Goal: Information Seeking & Learning: Compare options

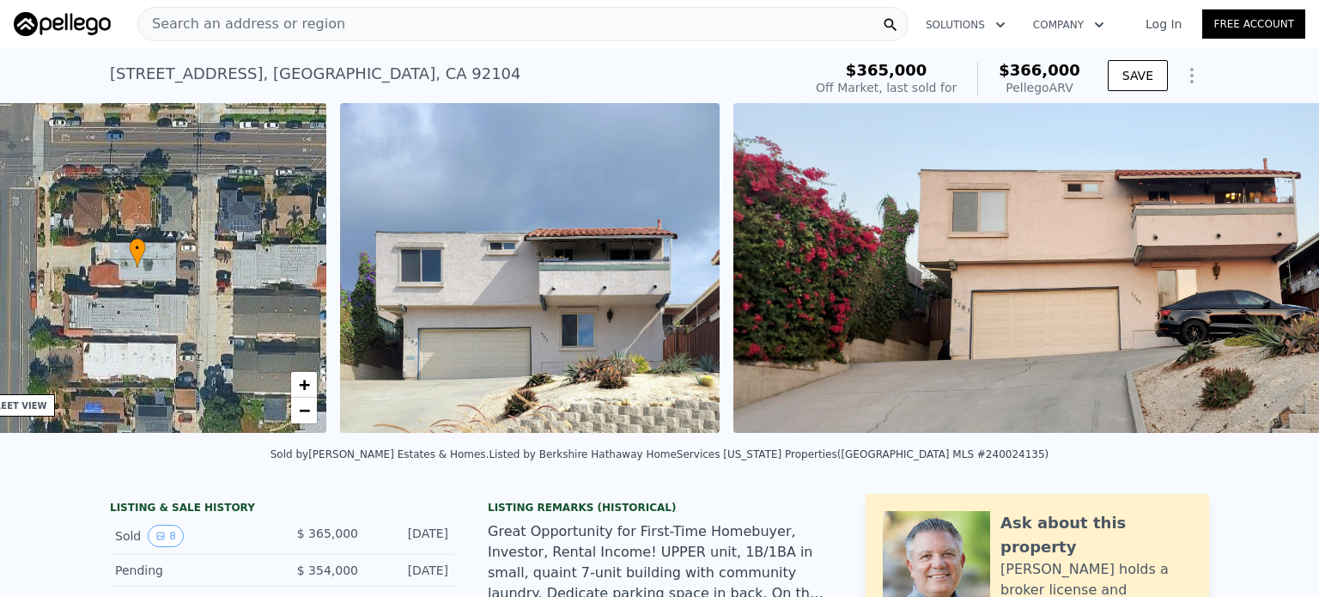
scroll to position [0, 399]
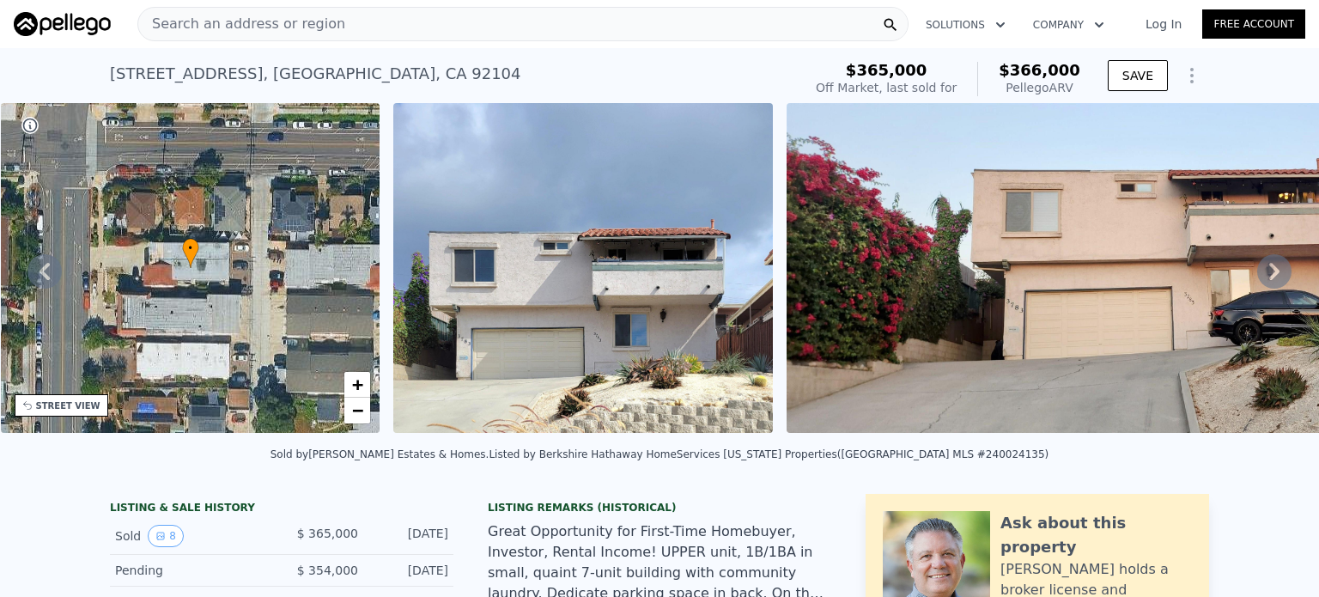
click at [880, 336] on img at bounding box center [1188, 268] width 805 height 330
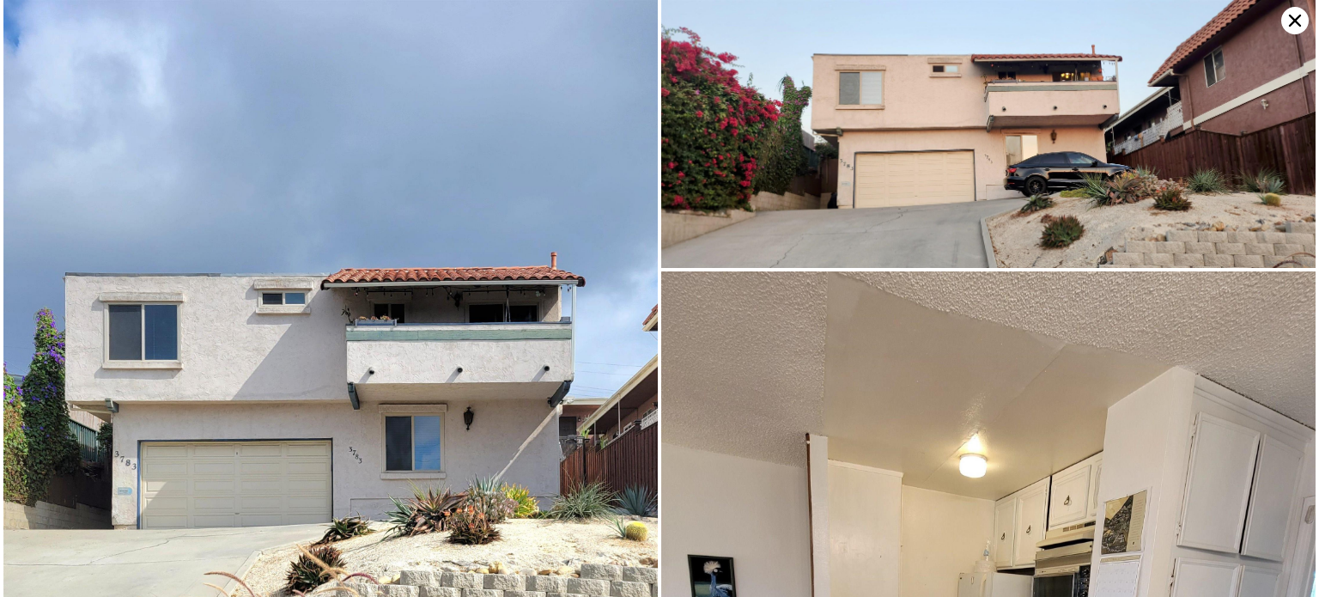
click at [1190, 126] on img at bounding box center [988, 134] width 654 height 268
click at [1291, 15] on icon at bounding box center [1294, 20] width 27 height 27
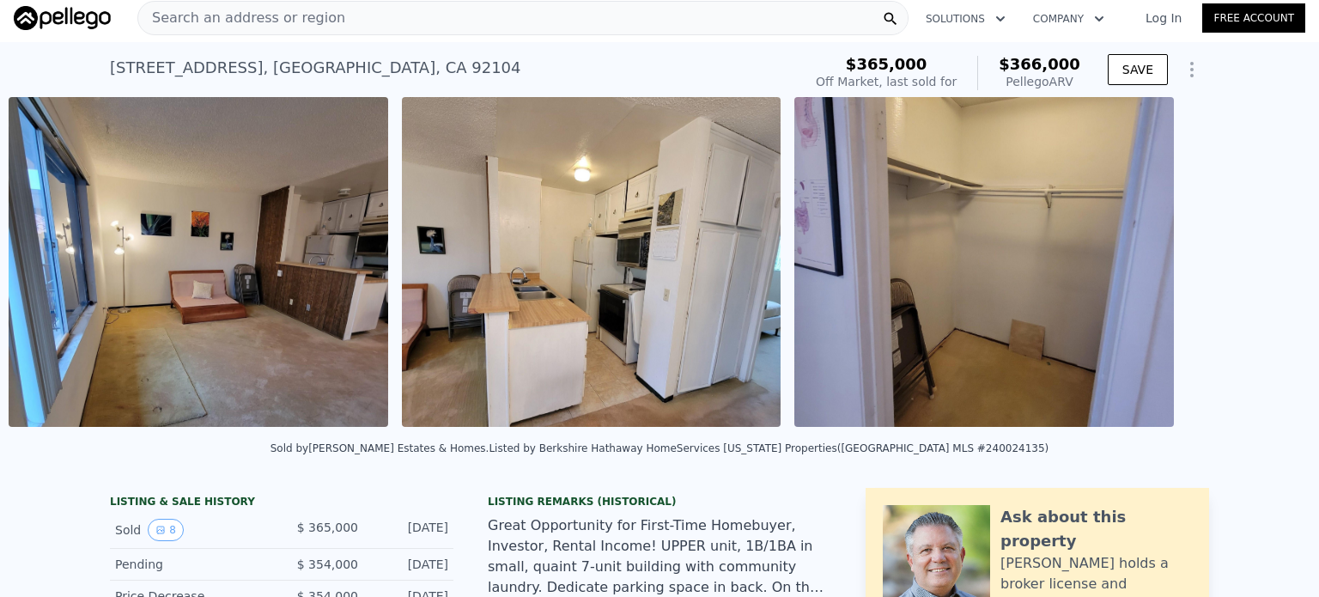
scroll to position [0, 1998]
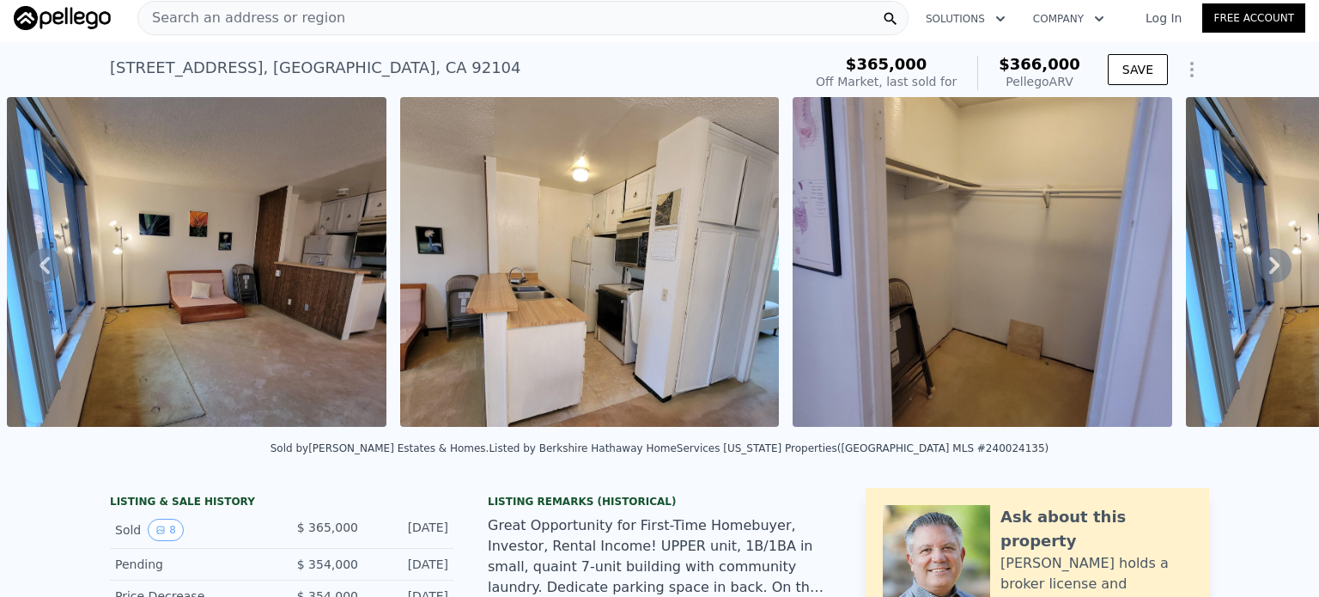
click at [167, 327] on img at bounding box center [196, 262] width 379 height 330
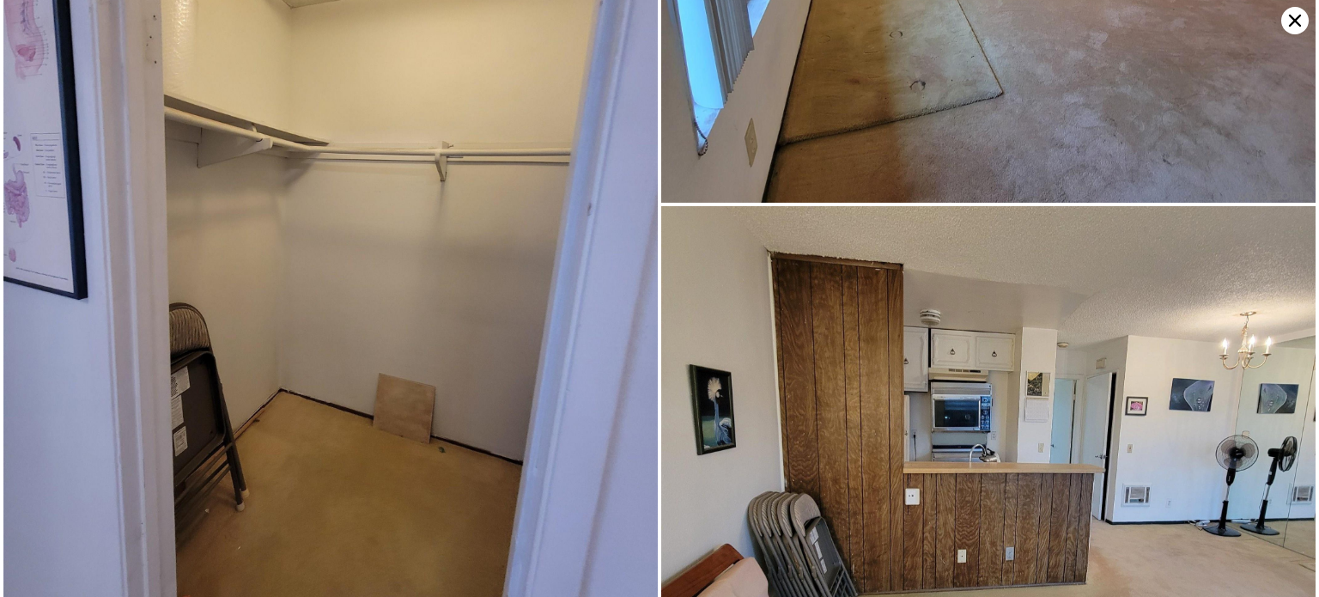
scroll to position [0, 0]
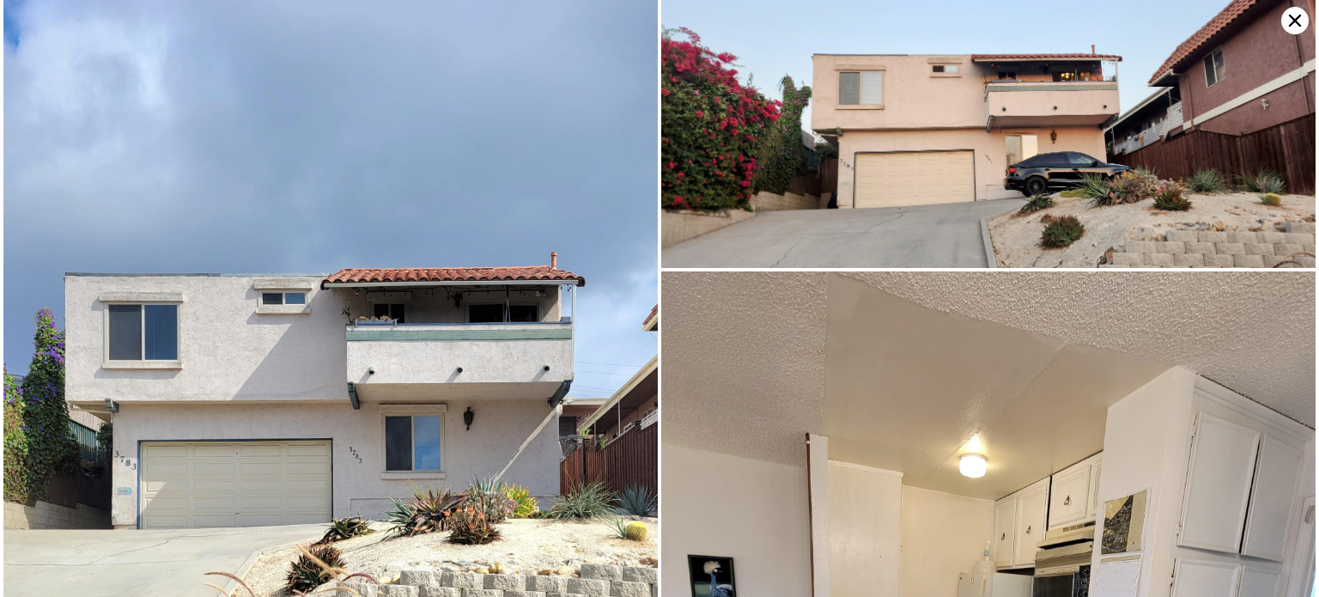
click at [1296, 21] on icon at bounding box center [1295, 21] width 12 height 12
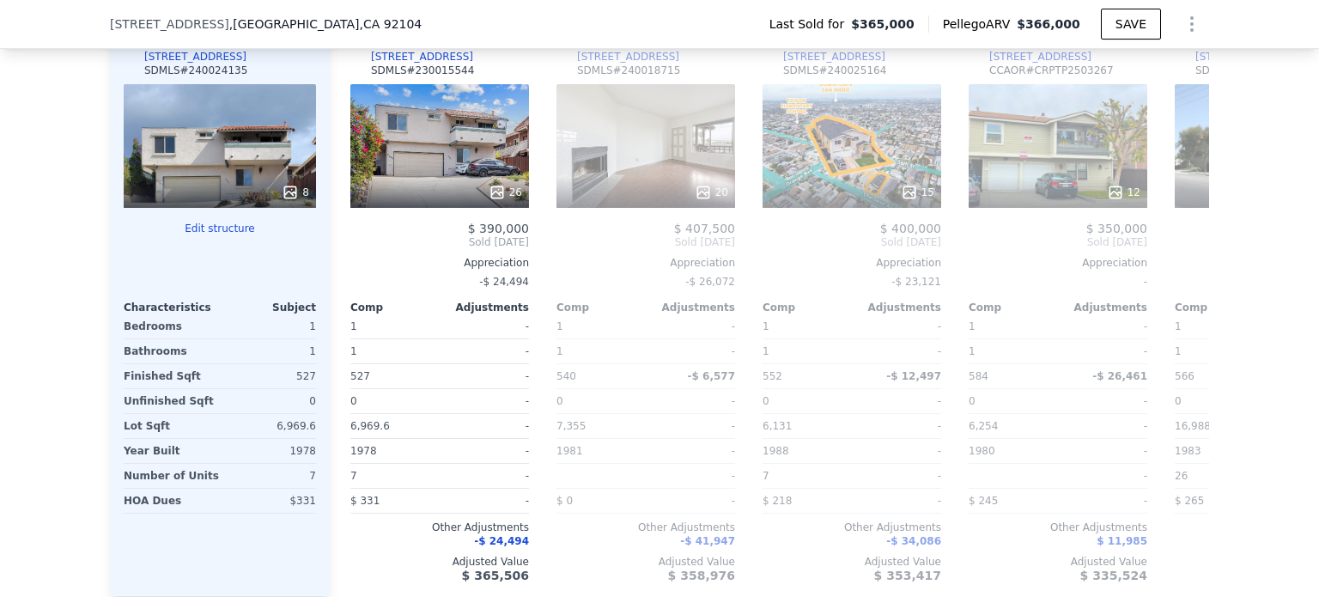
scroll to position [2044, 0]
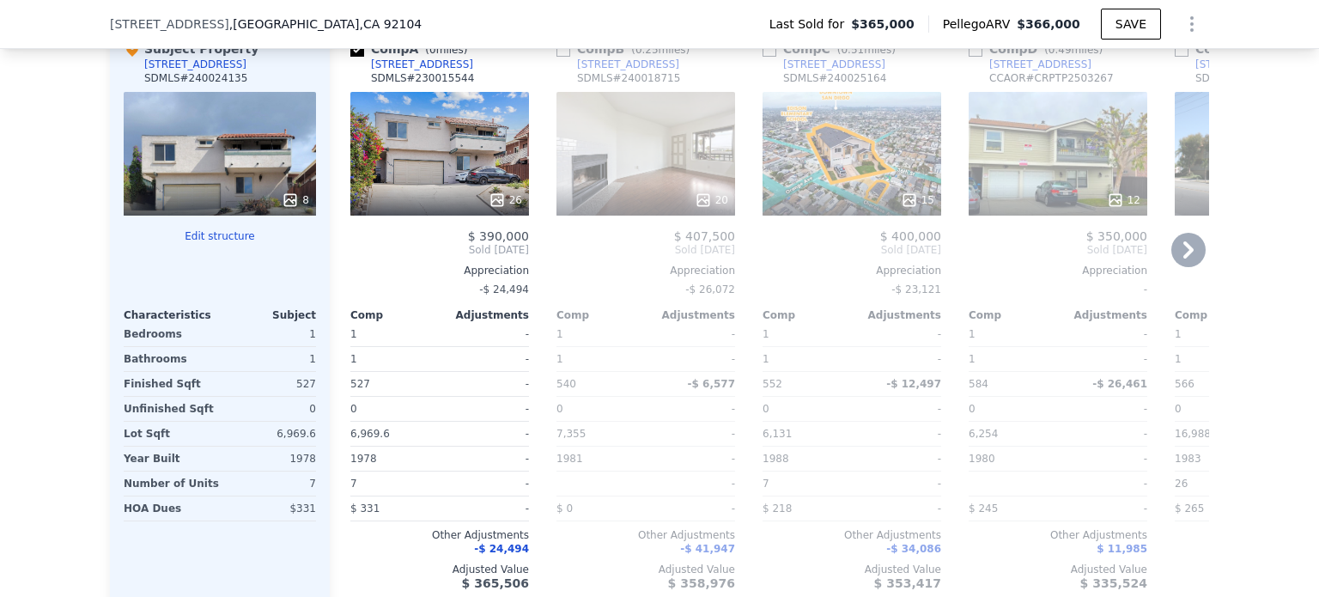
click at [449, 206] on div "26" at bounding box center [439, 154] width 179 height 124
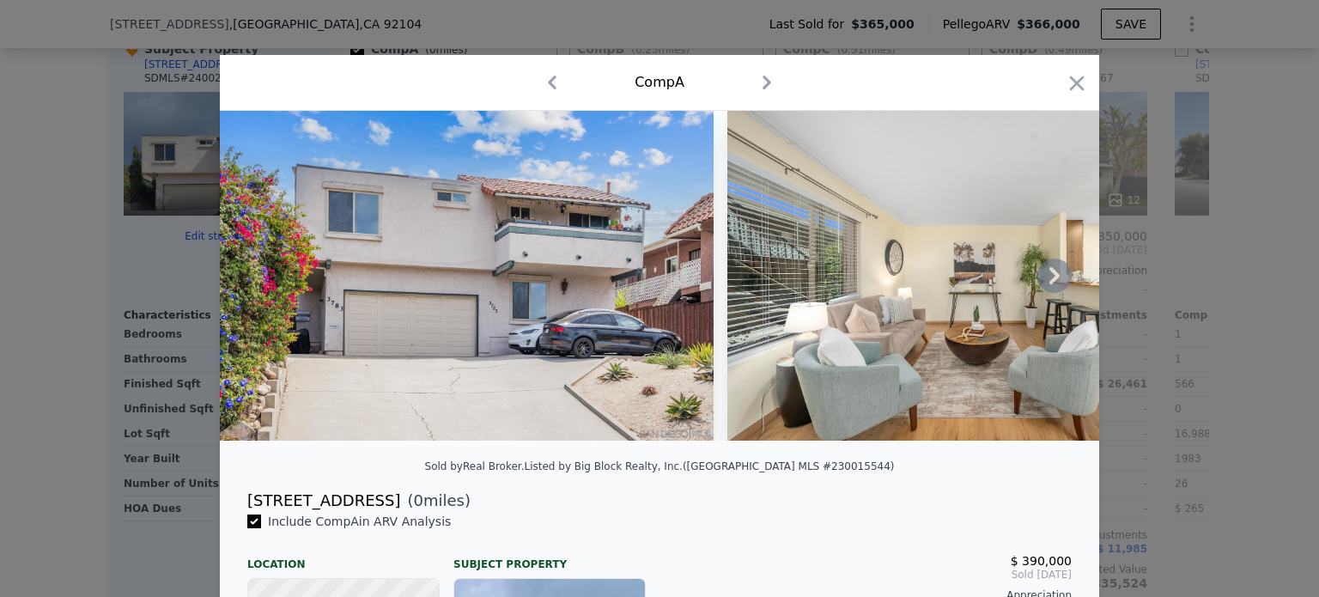
click at [1049, 284] on icon at bounding box center [1054, 275] width 10 height 17
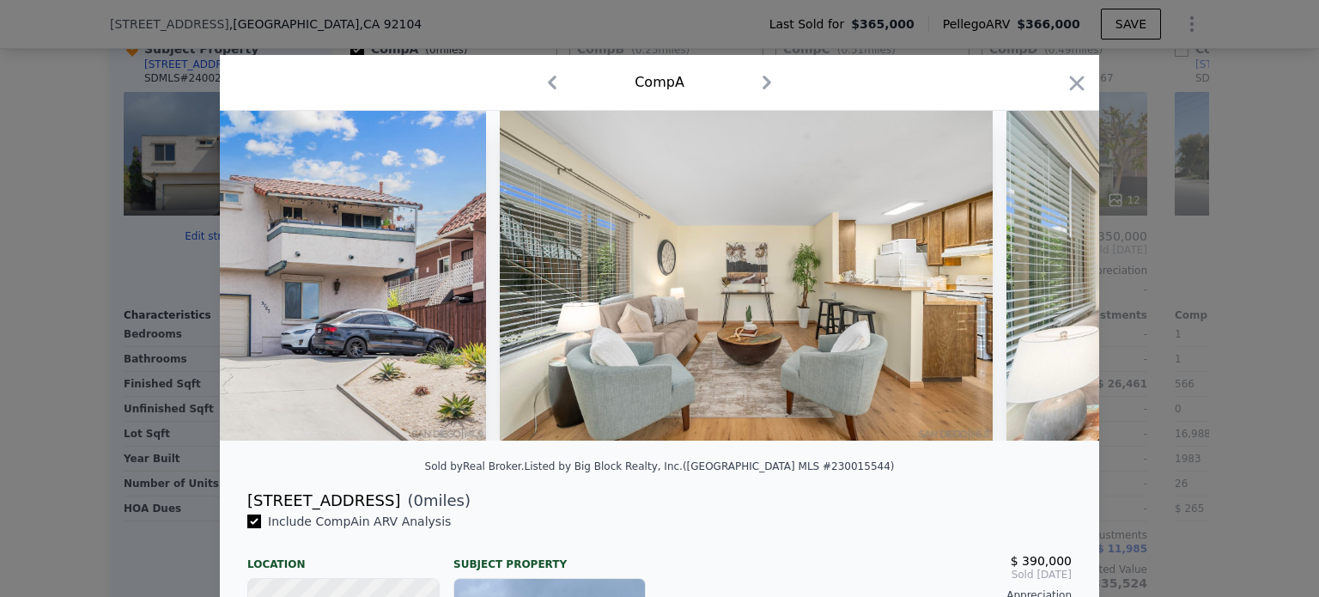
scroll to position [0, 412]
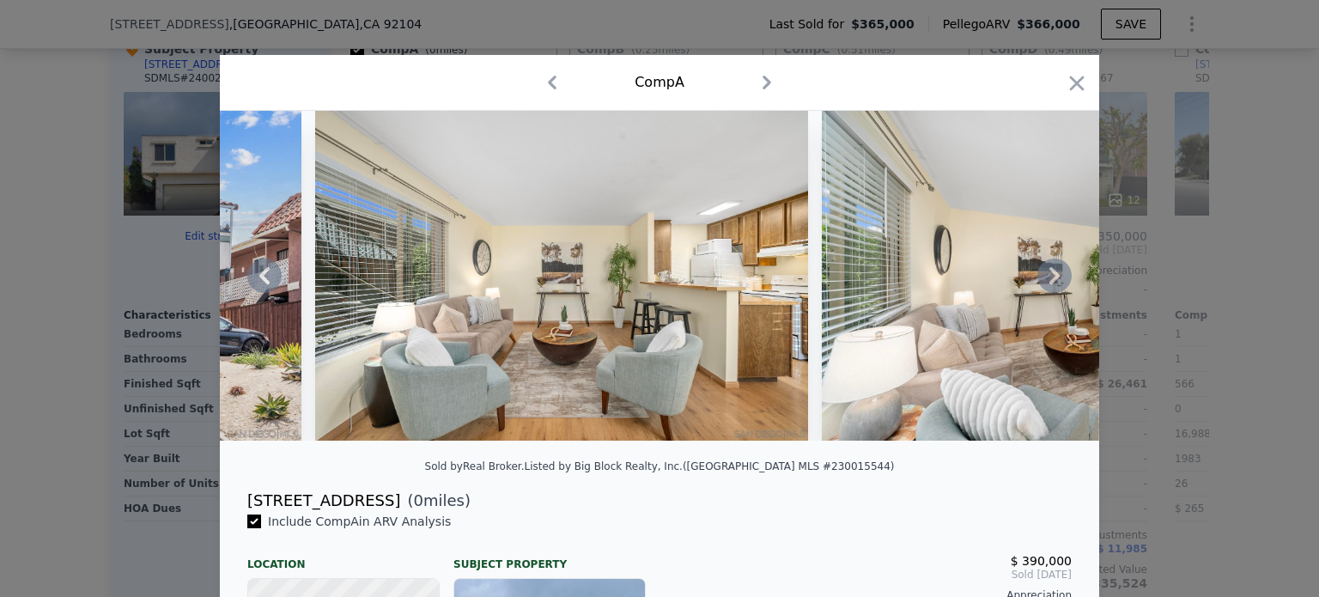
click at [1049, 284] on icon at bounding box center [1054, 275] width 10 height 17
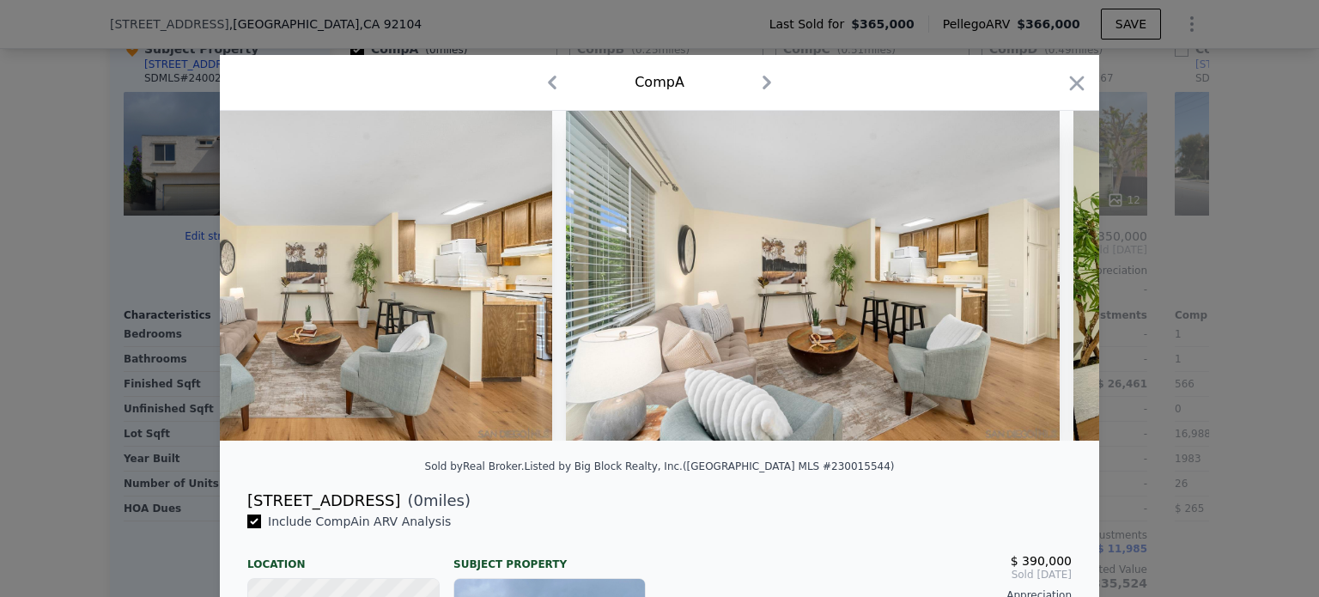
scroll to position [0, 824]
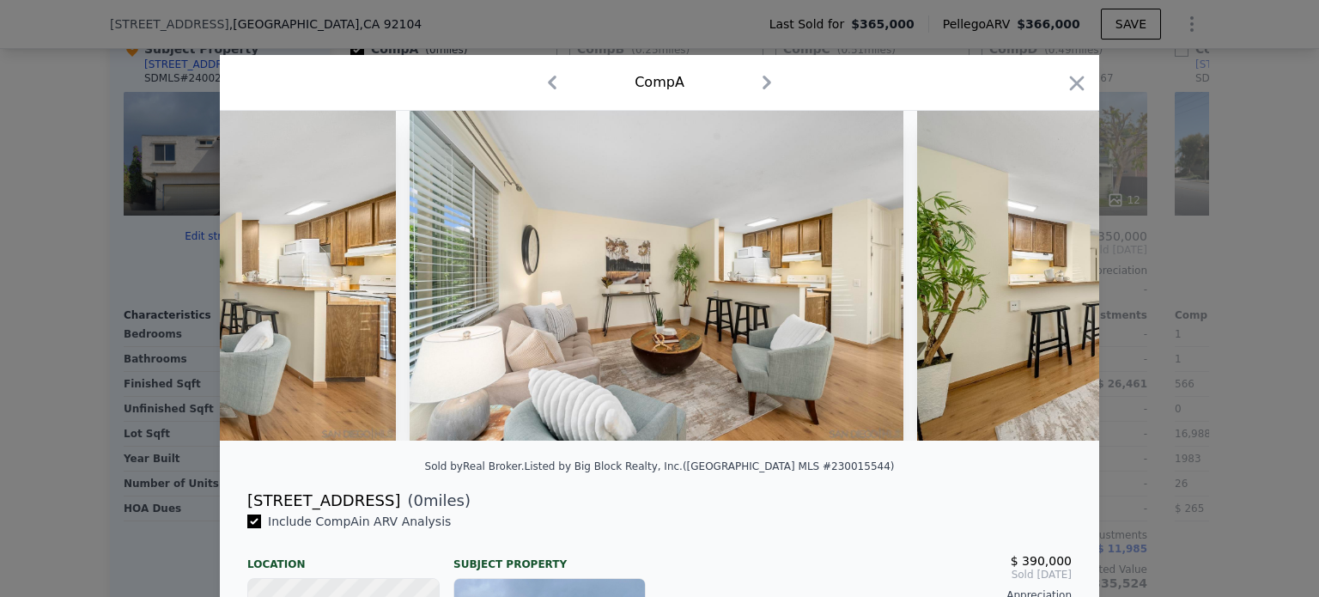
click at [1044, 287] on img at bounding box center [1163, 276] width 493 height 330
click at [1049, 284] on icon at bounding box center [1054, 275] width 10 height 17
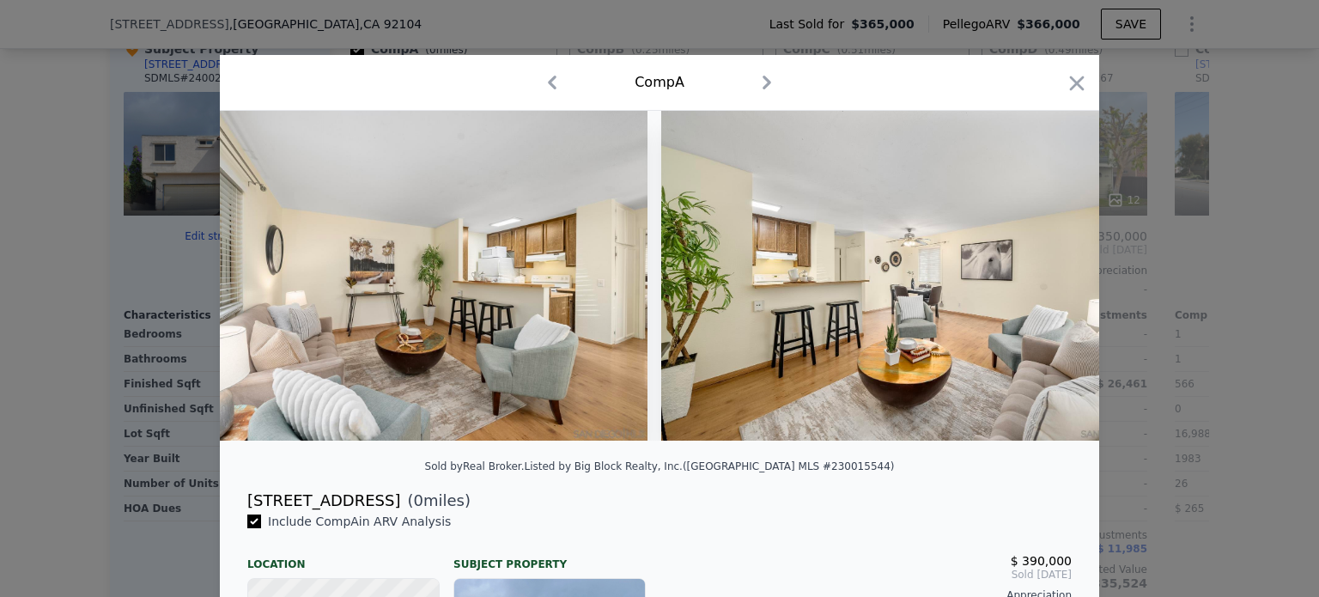
scroll to position [0, 1236]
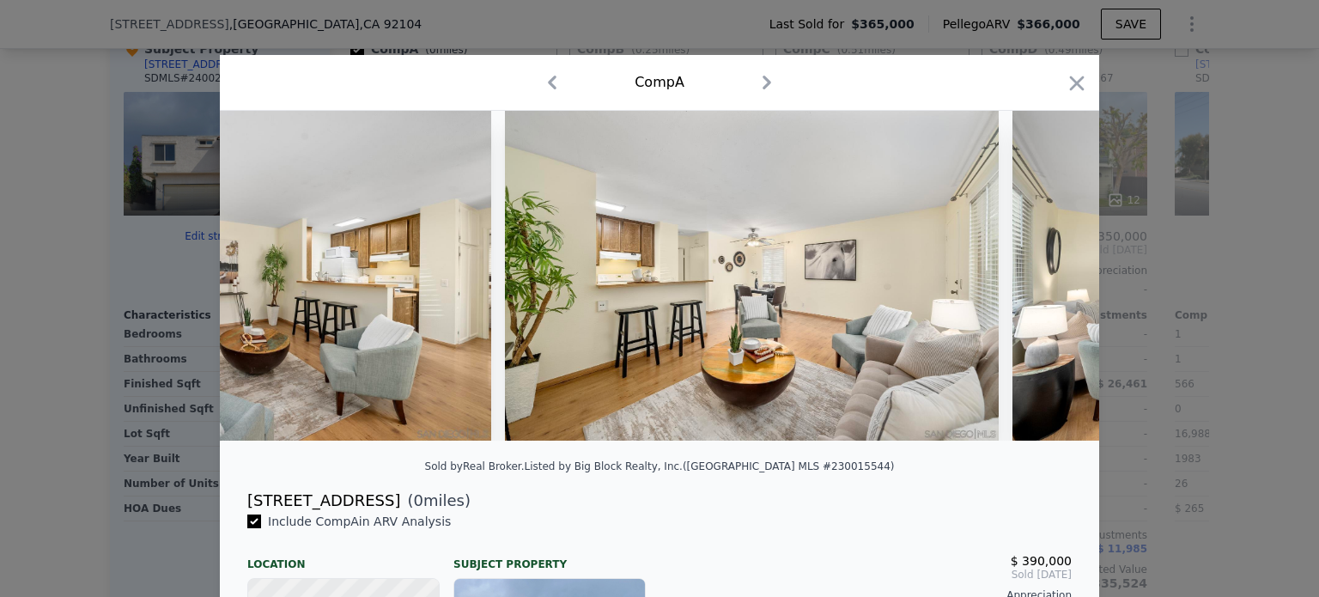
click at [1044, 287] on div at bounding box center [659, 276] width 879 height 330
click at [1049, 284] on icon at bounding box center [1054, 275] width 10 height 17
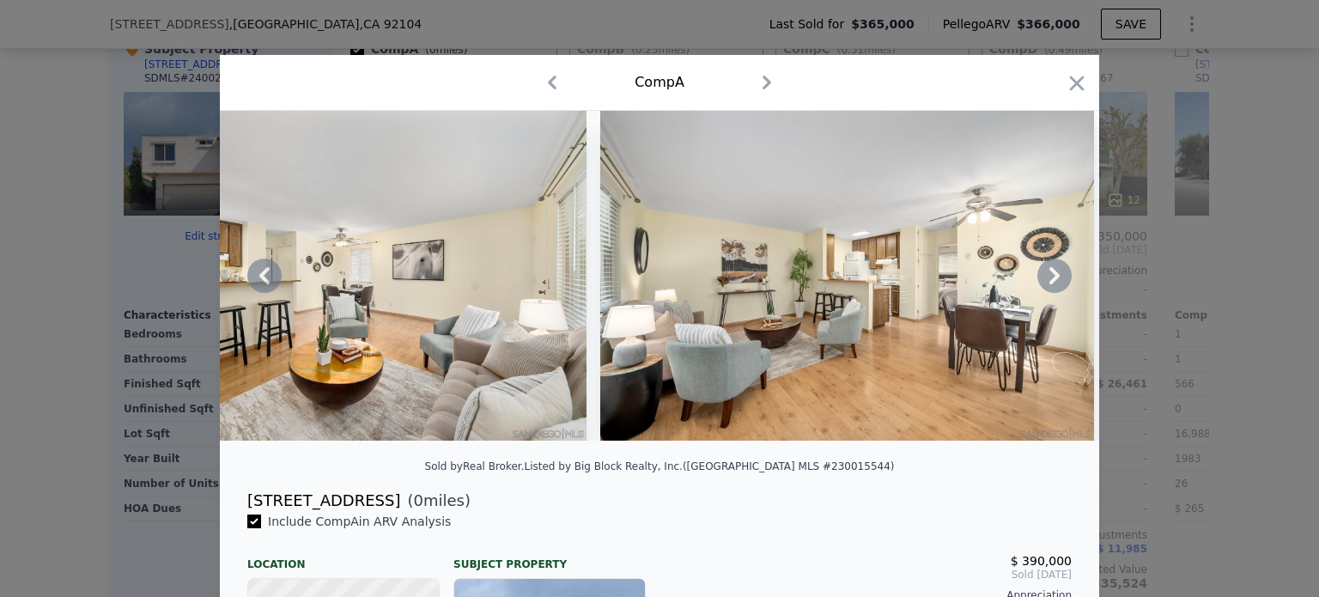
click at [1049, 277] on icon at bounding box center [1054, 275] width 10 height 17
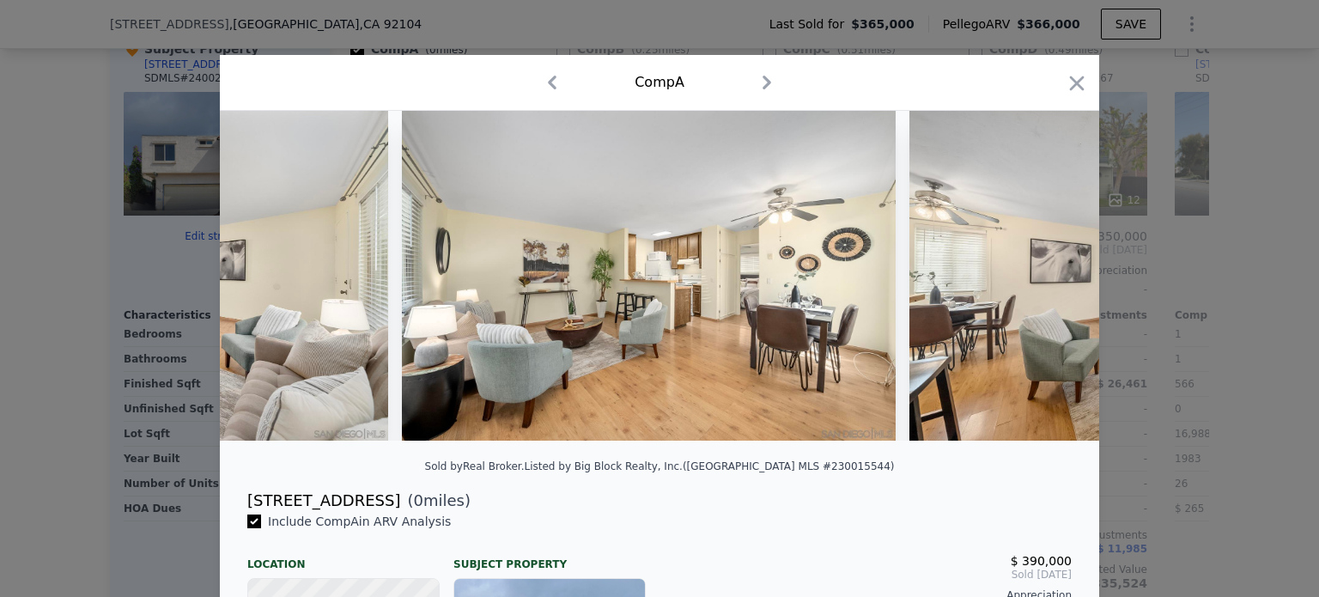
scroll to position [0, 2060]
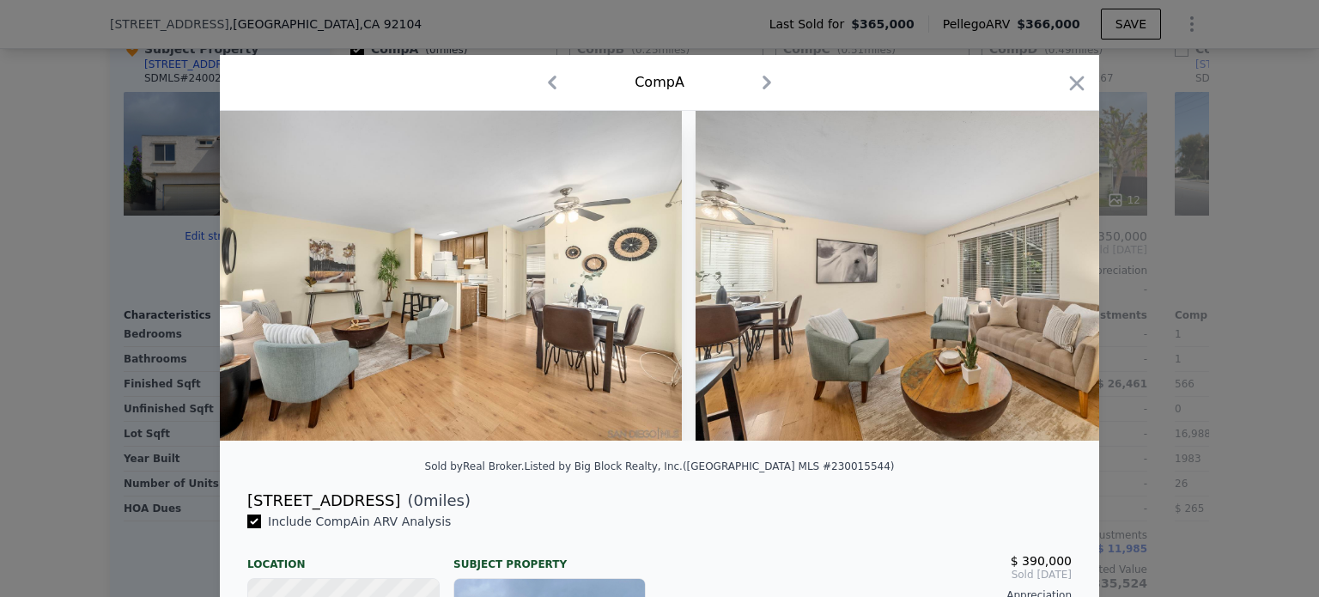
click at [1047, 277] on img at bounding box center [942, 276] width 494 height 330
click at [1049, 277] on icon at bounding box center [1054, 275] width 10 height 17
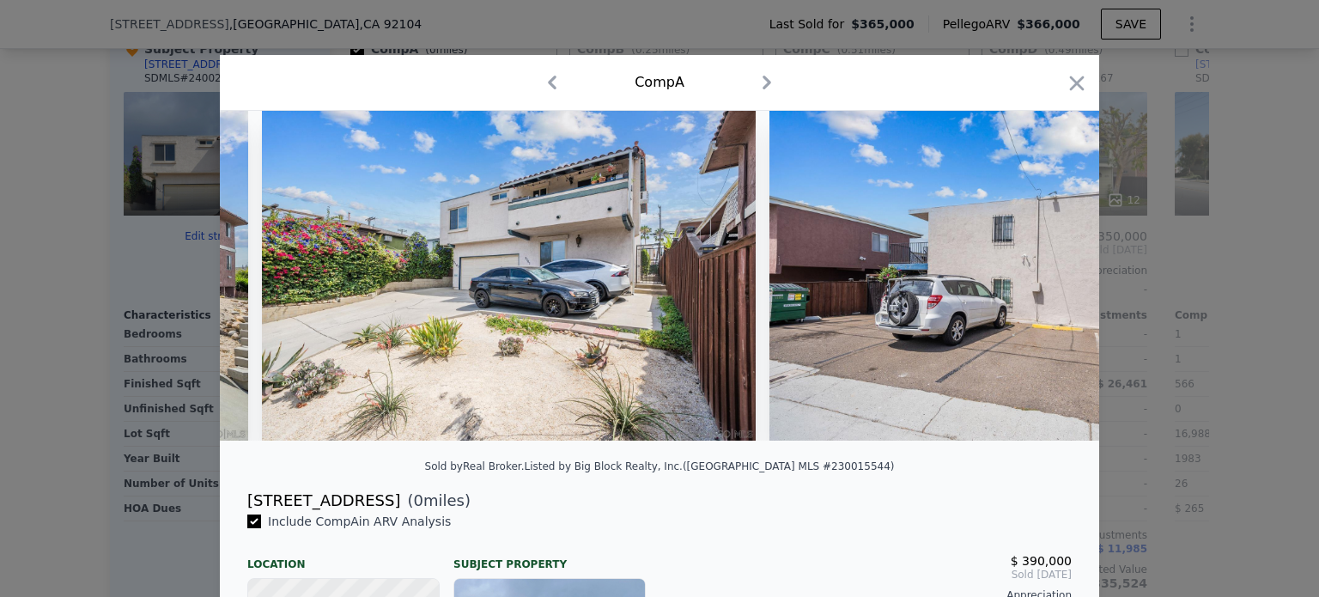
scroll to position [0, 11543]
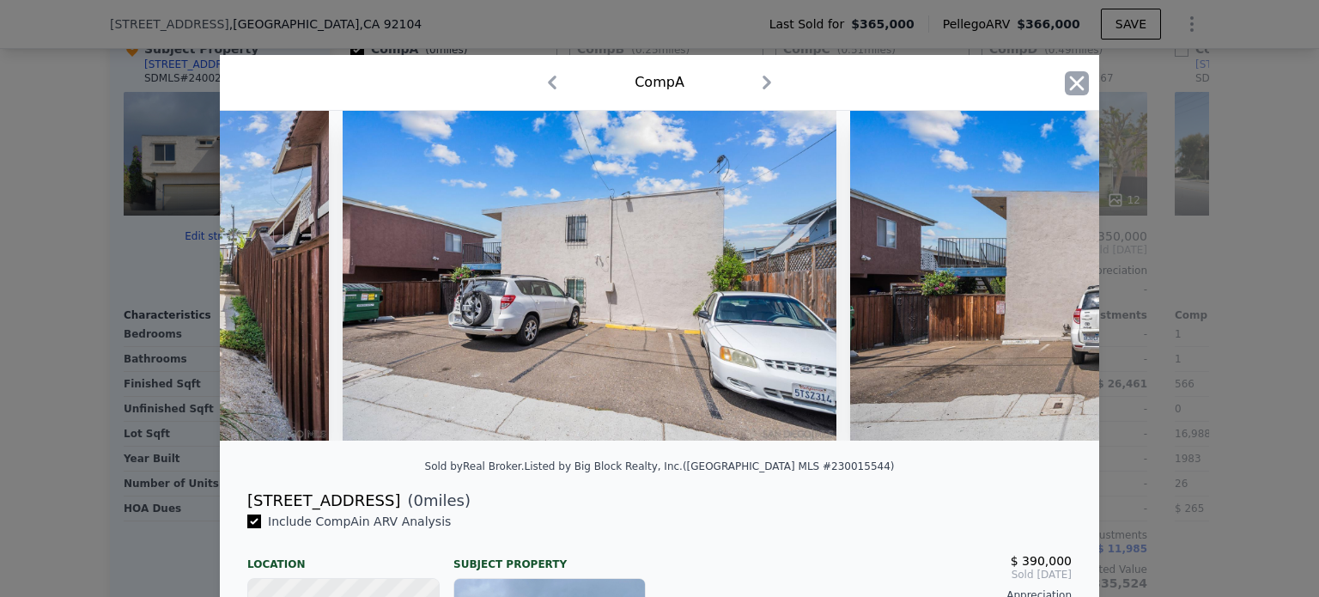
click at [1064, 86] on icon "button" at bounding box center [1076, 83] width 24 height 24
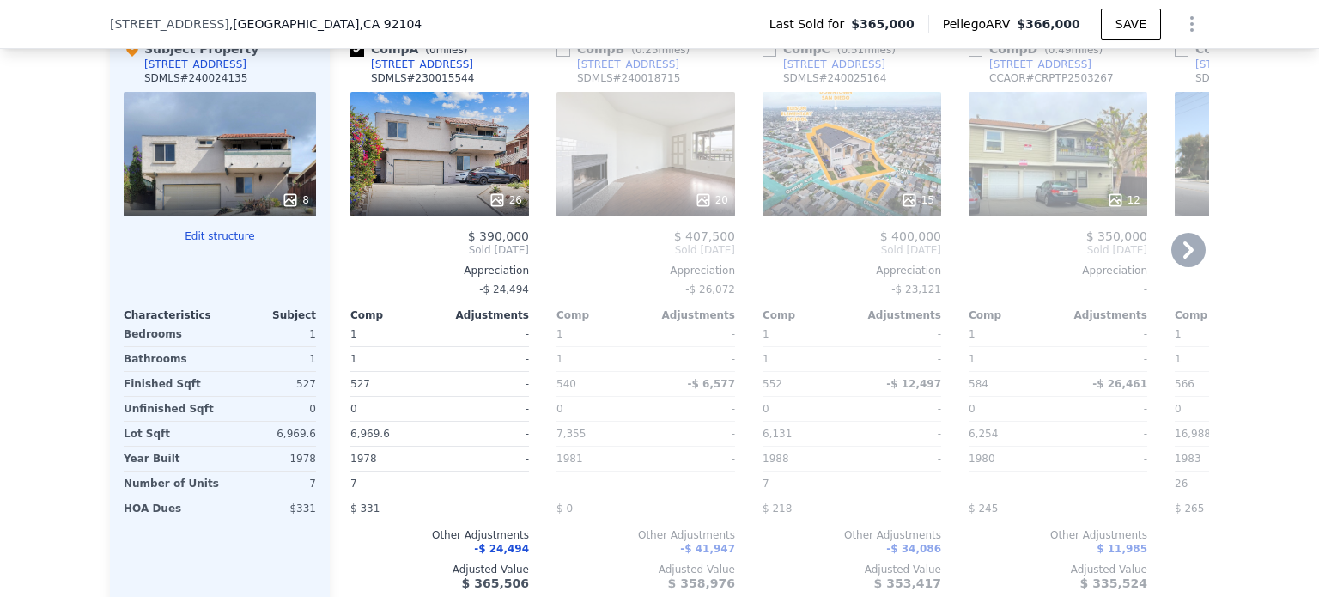
click at [1066, 209] on div at bounding box center [1057, 200] width 179 height 31
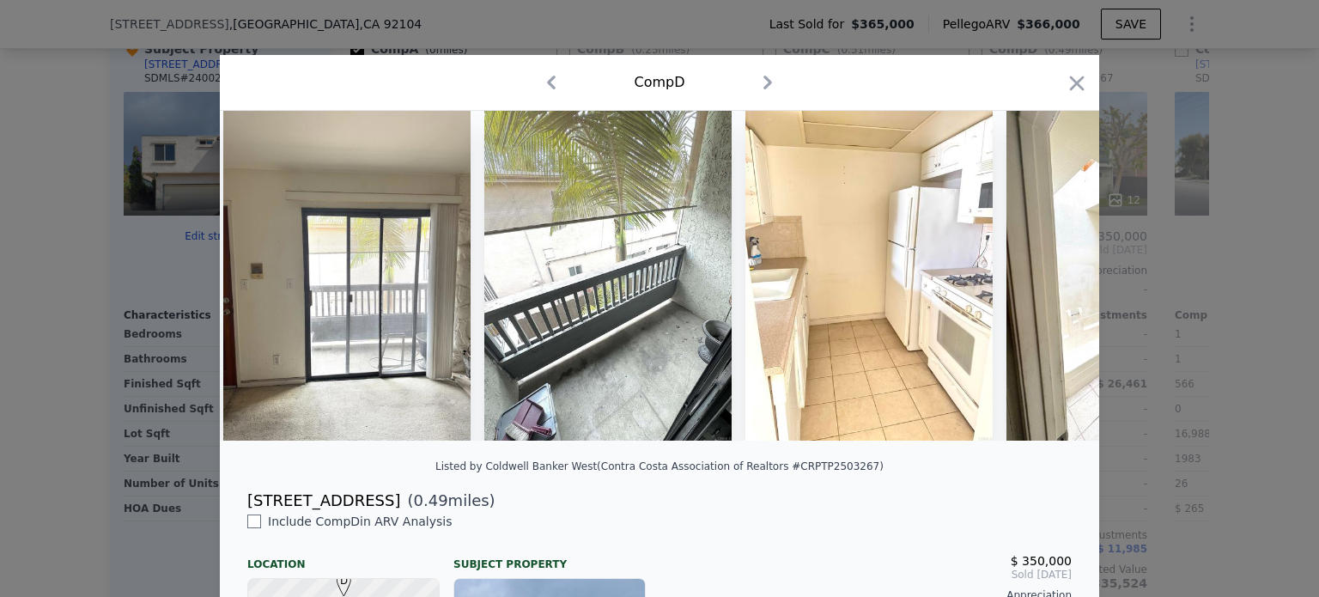
scroll to position [0, 2239]
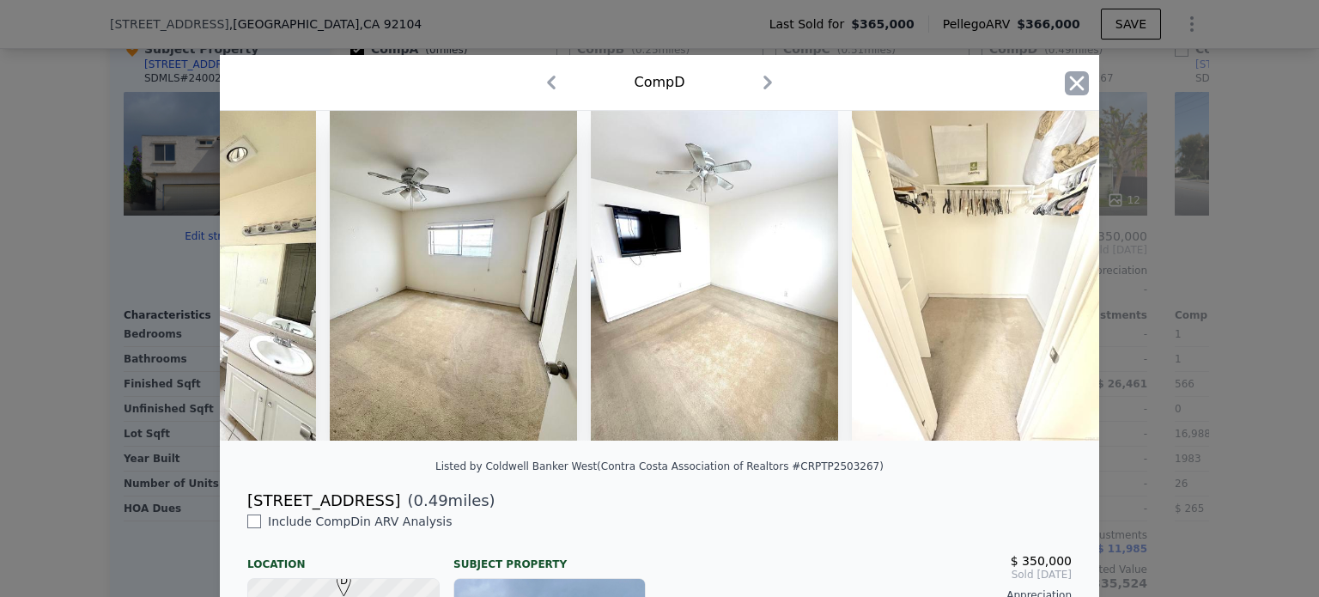
click at [1070, 79] on icon "button" at bounding box center [1077, 83] width 15 height 15
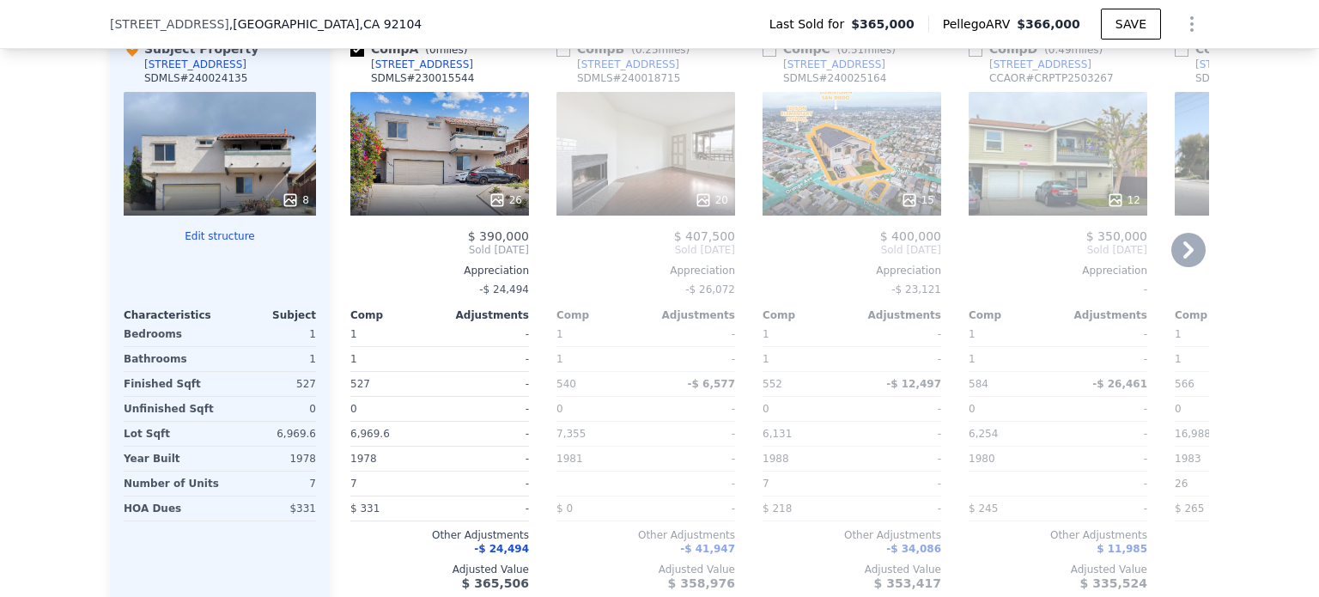
click at [1178, 267] on icon at bounding box center [1188, 250] width 34 height 34
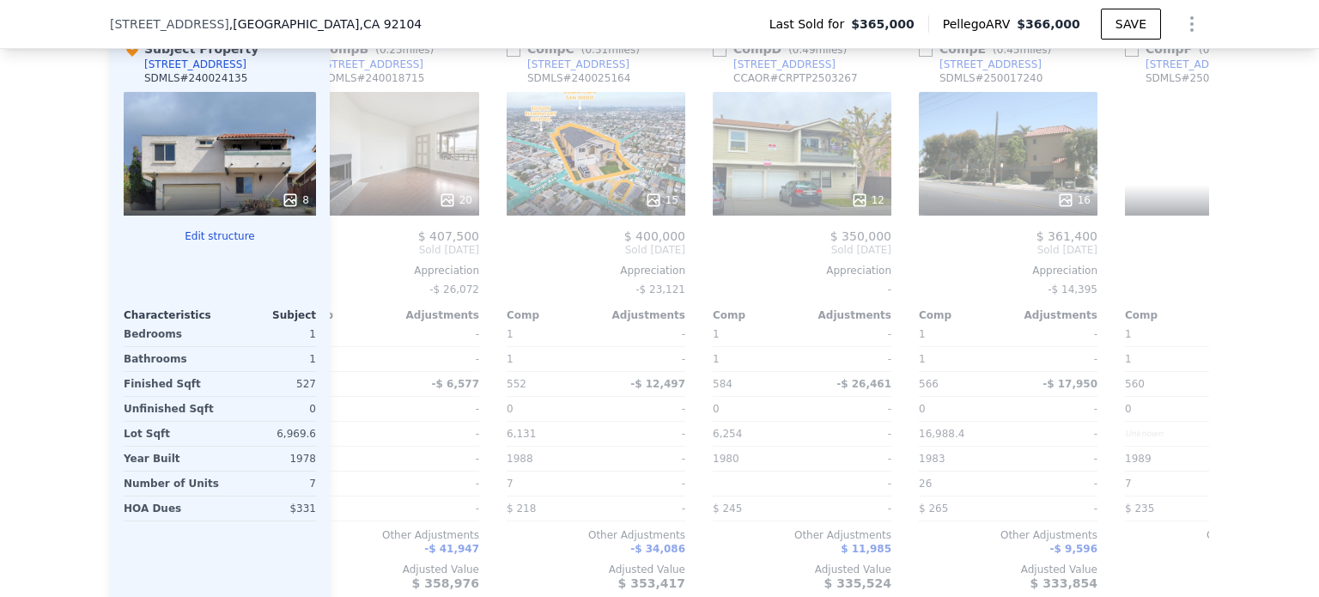
scroll to position [0, 412]
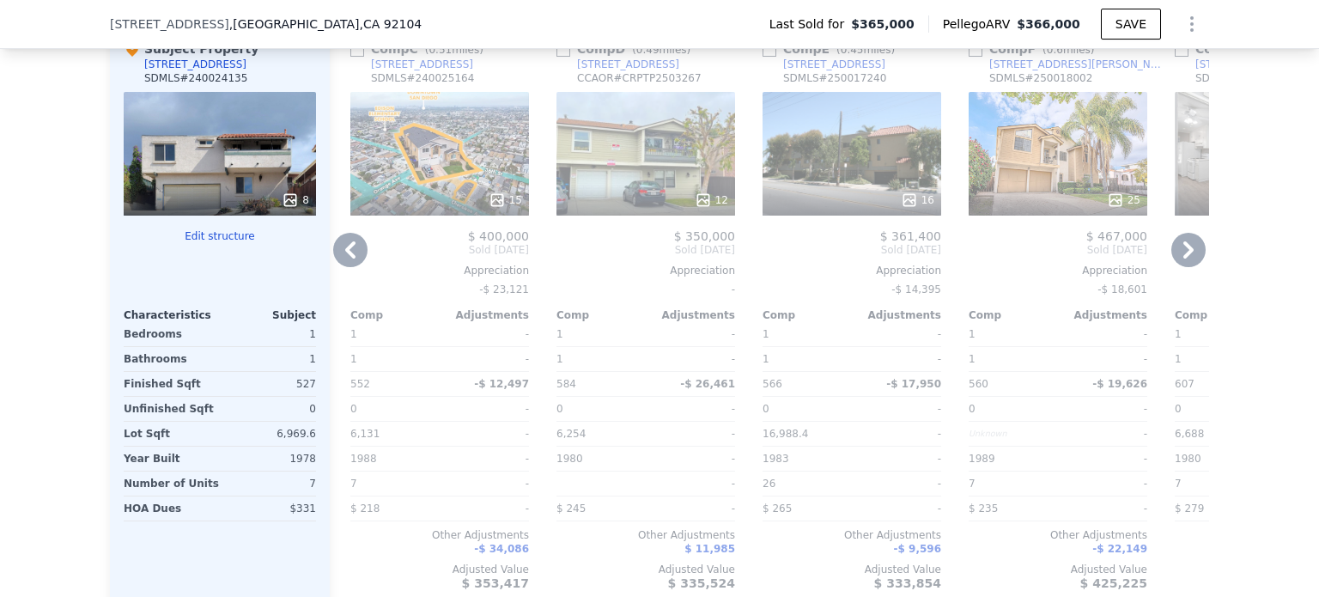
click at [1178, 267] on icon at bounding box center [1188, 250] width 34 height 34
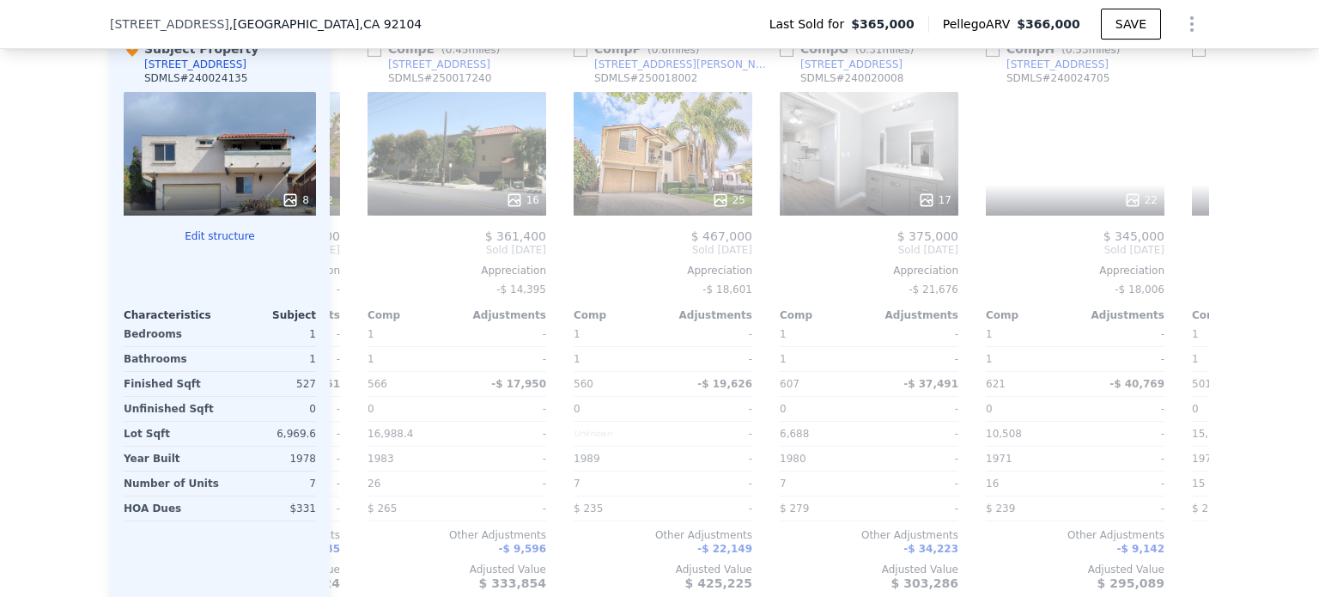
scroll to position [0, 824]
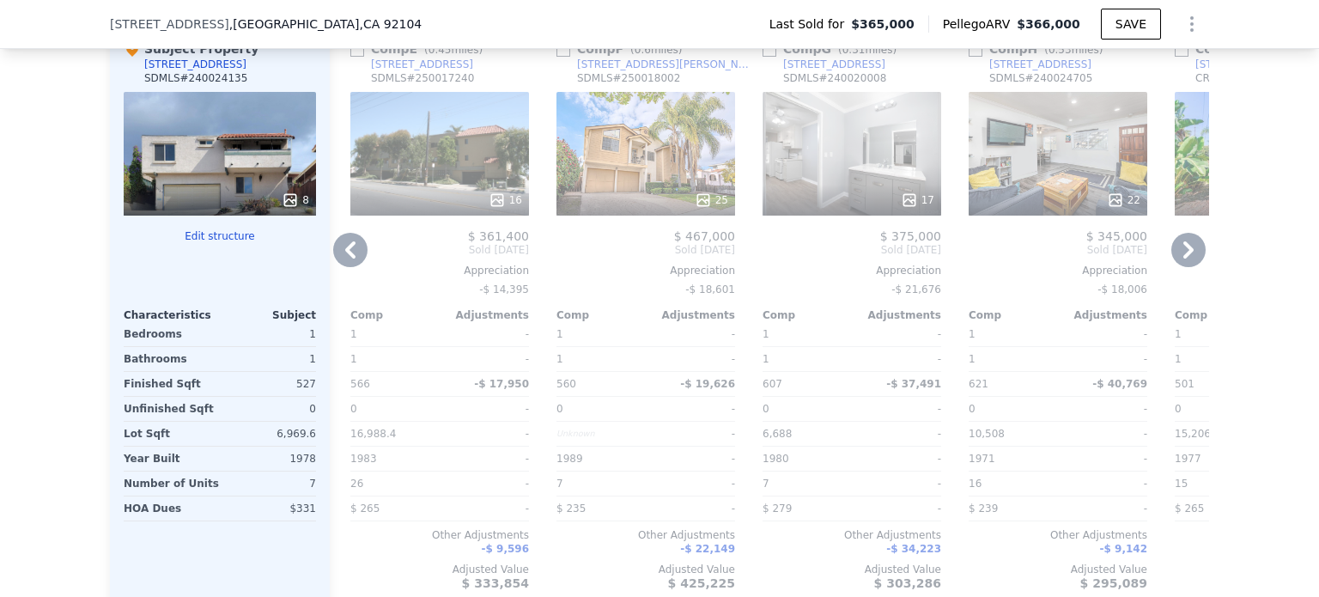
click at [1178, 267] on icon at bounding box center [1188, 250] width 34 height 34
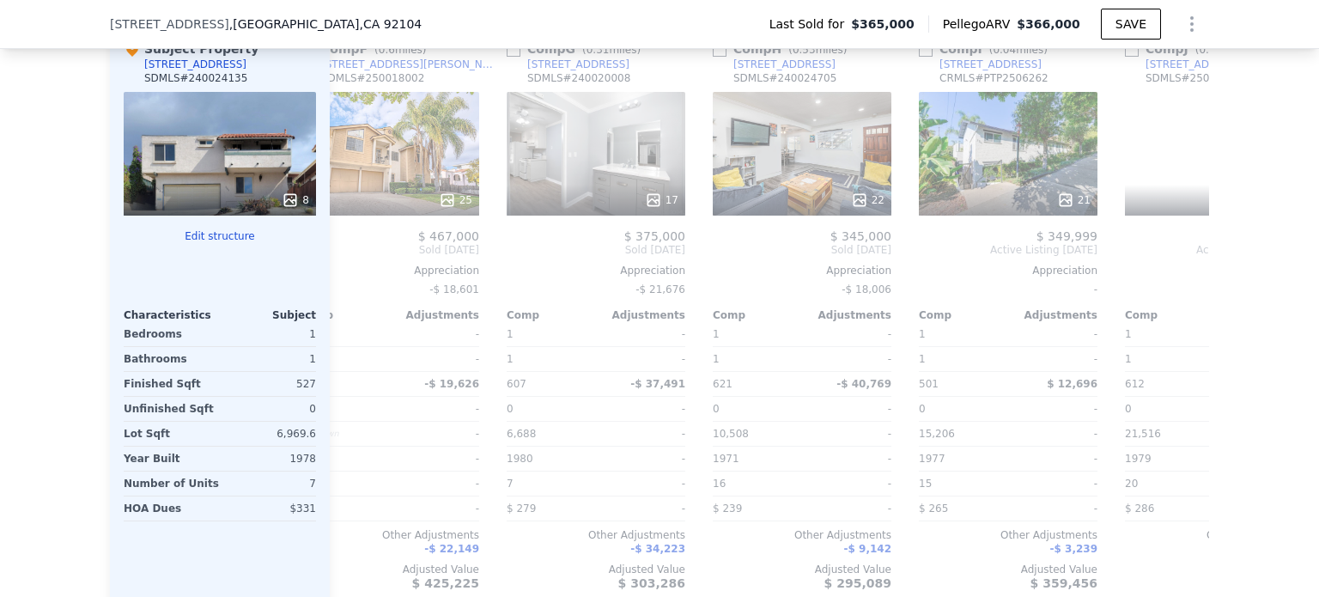
scroll to position [0, 1236]
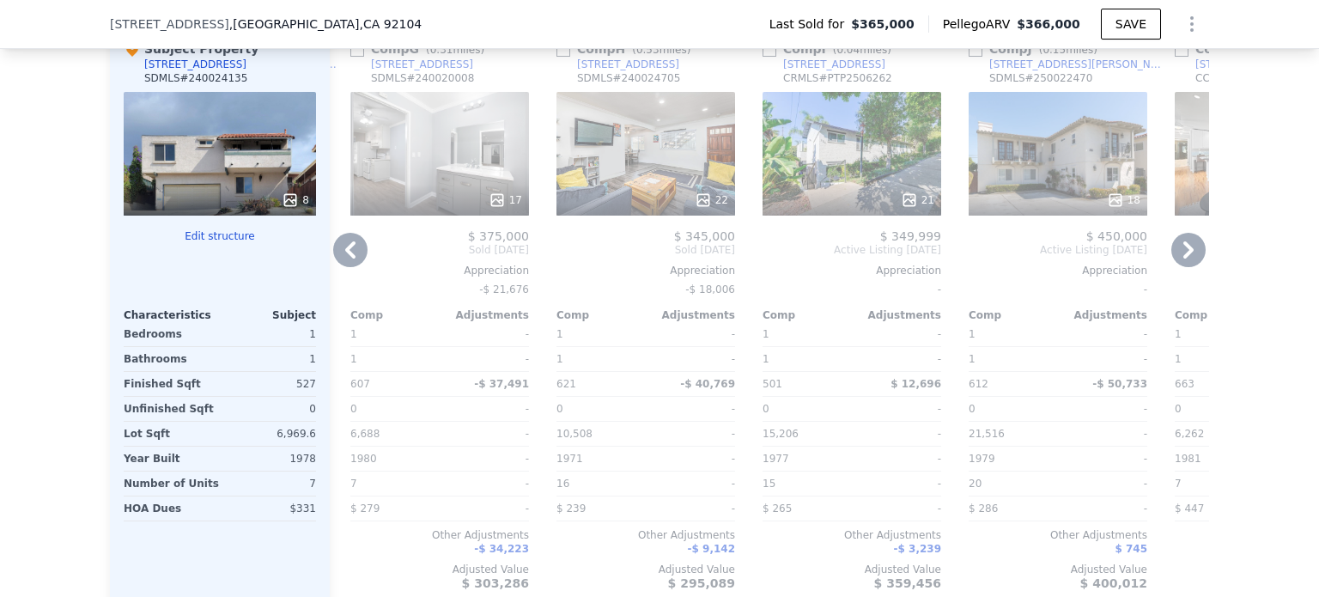
click at [1178, 267] on icon at bounding box center [1188, 250] width 34 height 34
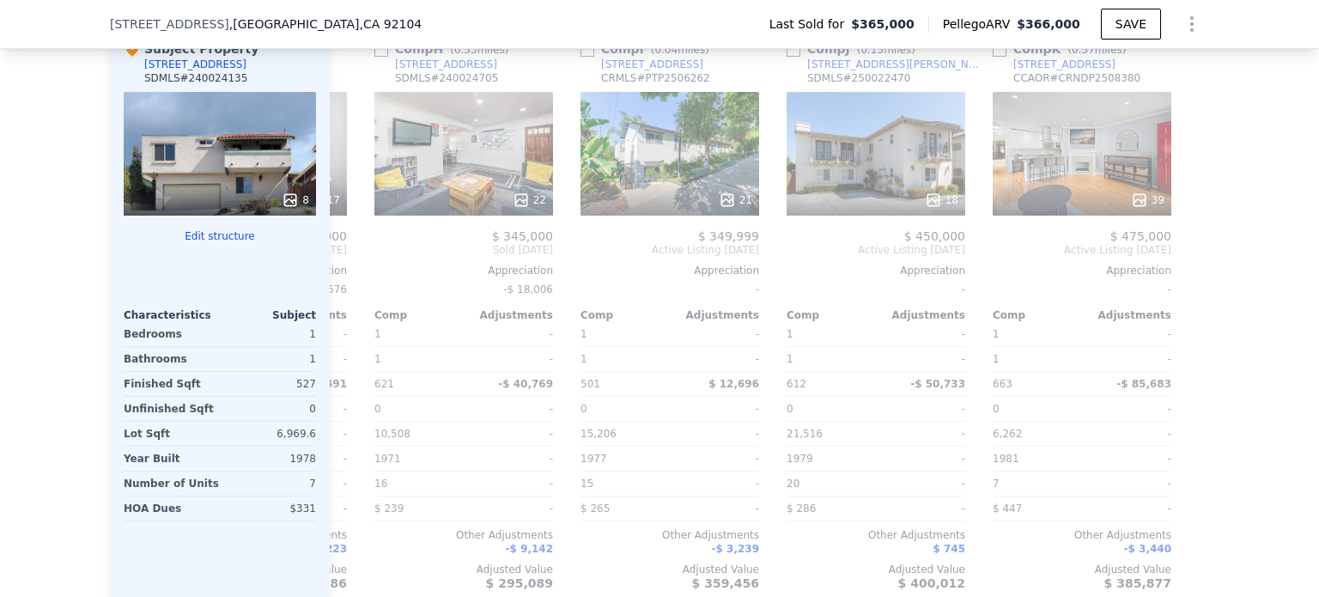
scroll to position [0, 1428]
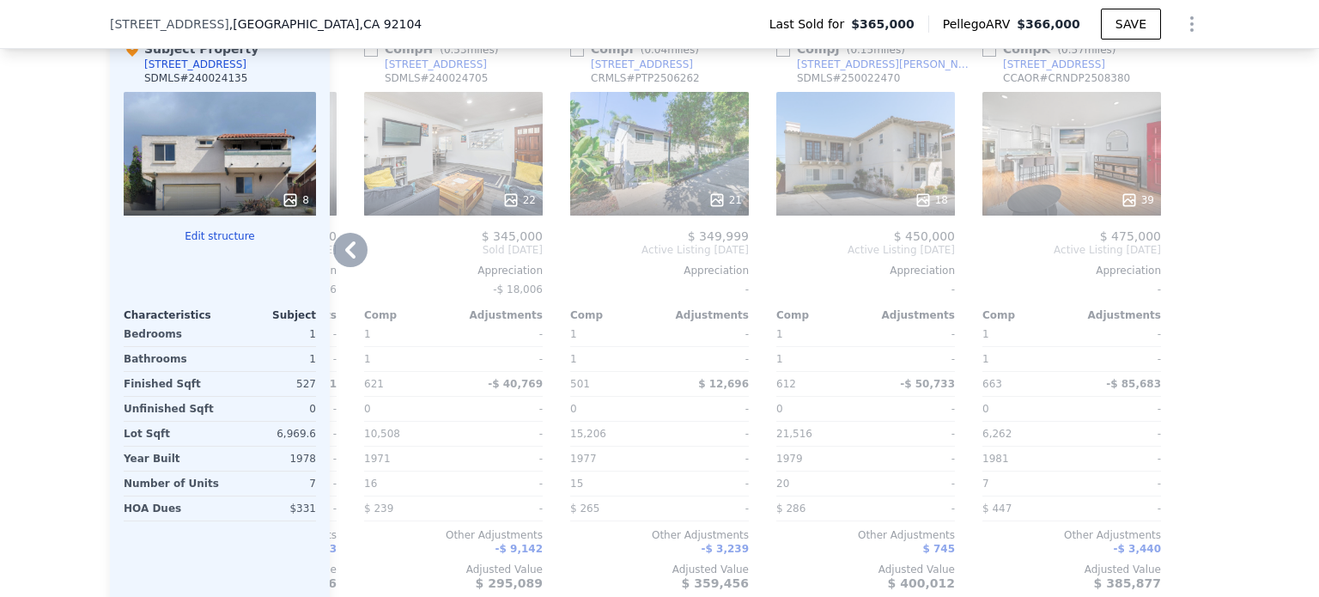
click at [1181, 270] on div at bounding box center [1194, 315] width 27 height 577
click at [622, 149] on div "21" at bounding box center [659, 154] width 179 height 124
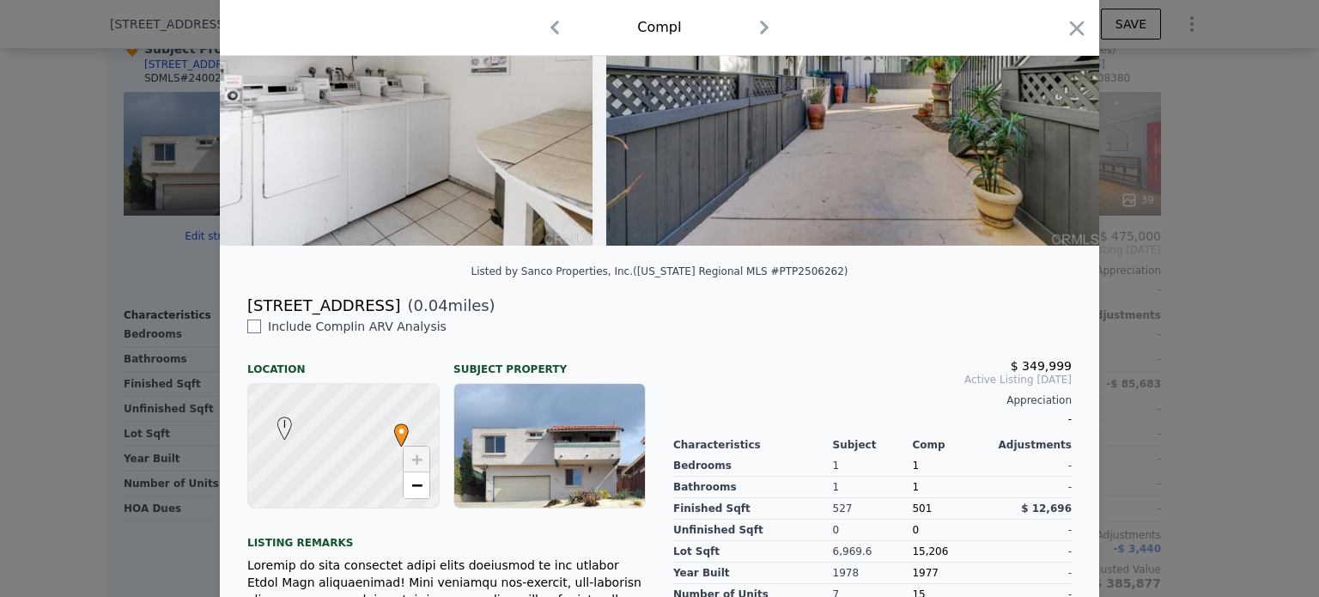
scroll to position [339, 0]
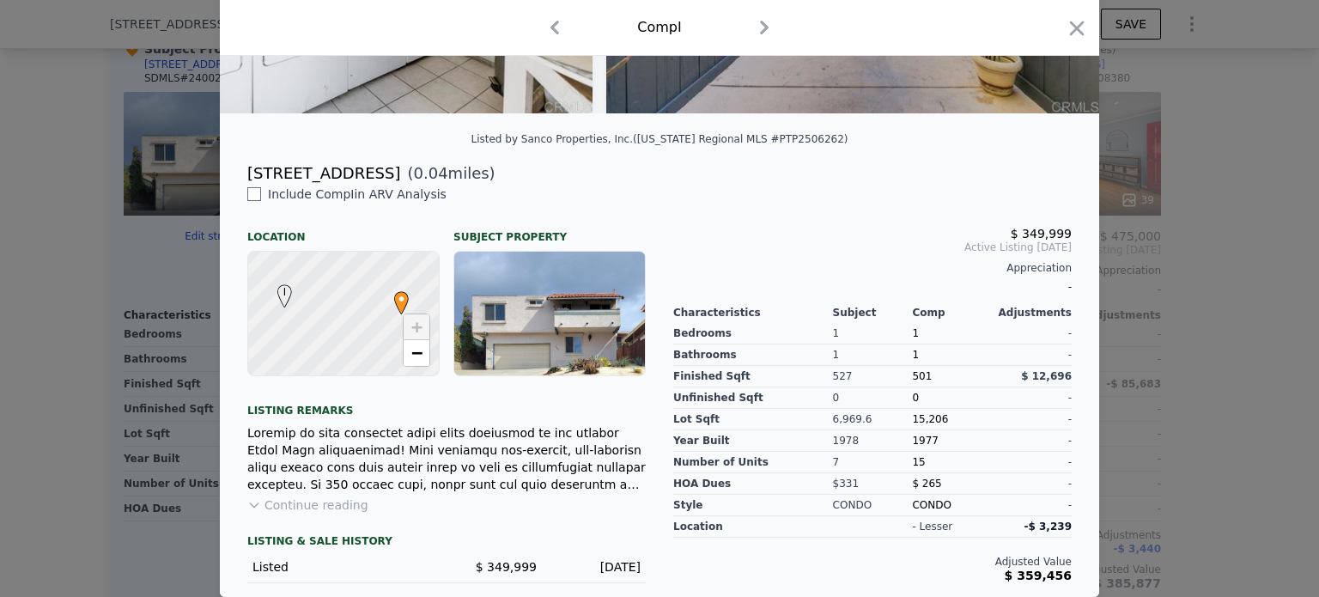
click at [247, 502] on icon at bounding box center [254, 505] width 14 height 14
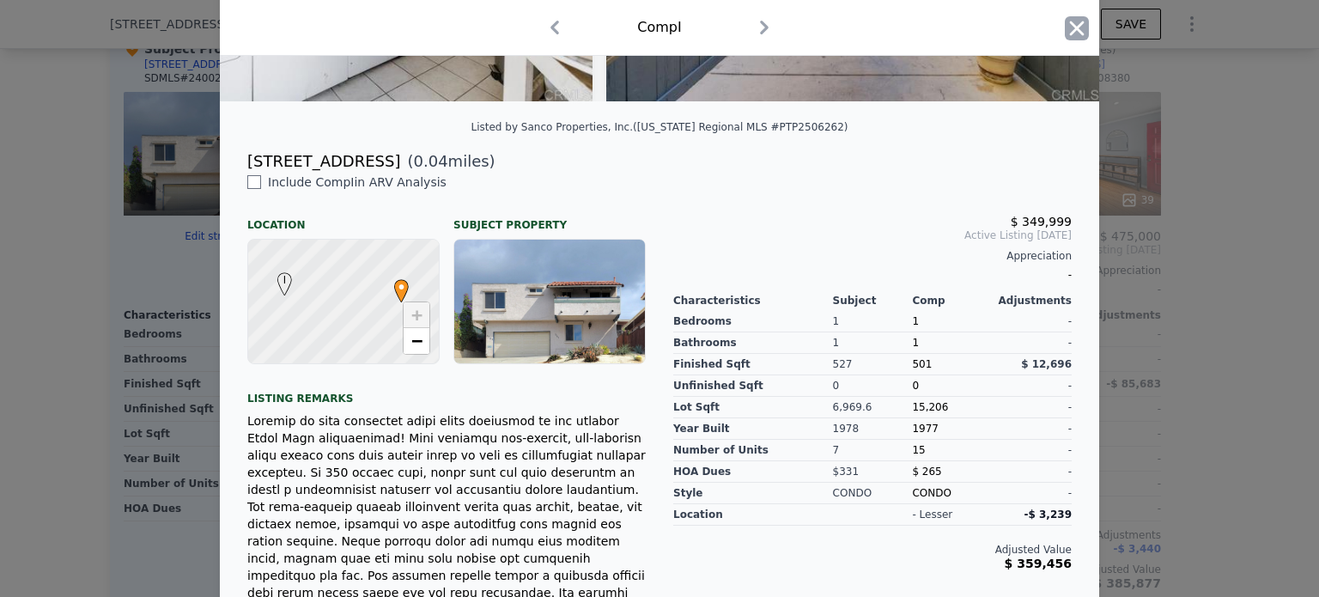
click at [1069, 31] on icon "button" at bounding box center [1076, 28] width 24 height 24
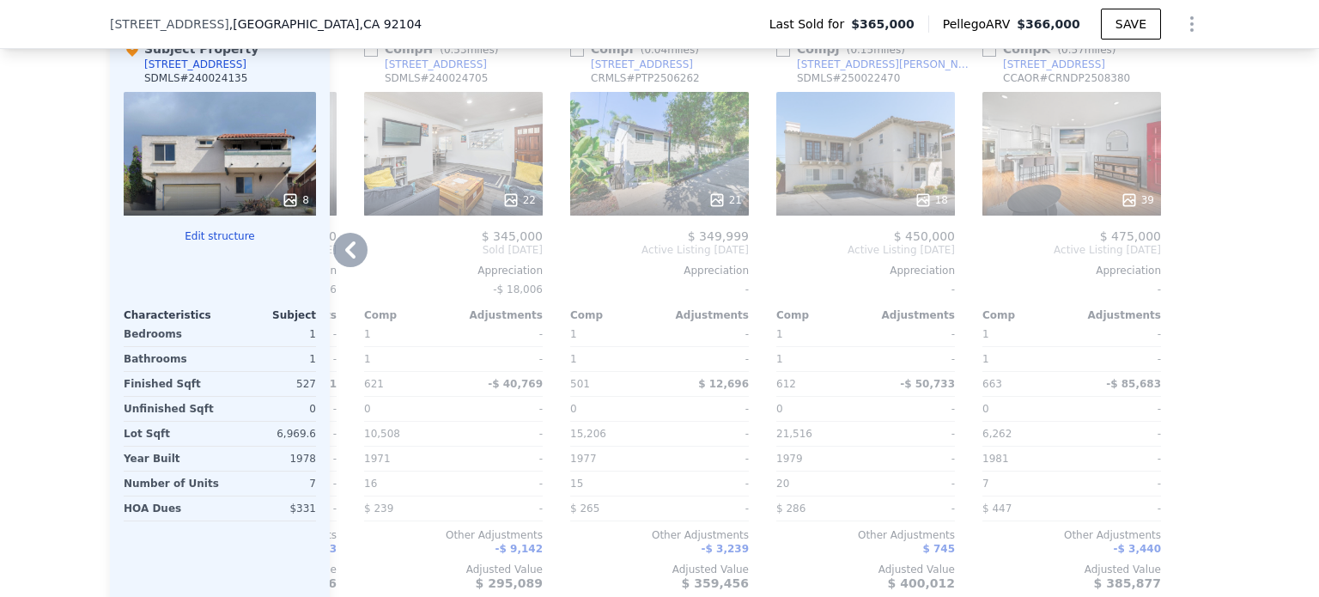
click at [636, 71] on div "[STREET_ADDRESS]" at bounding box center [642, 65] width 102 height 14
click at [357, 250] on div "Comp H ( 0.53 miles) [STREET_ADDRESS] SDMLS # 240024705 22 $ 345,000 Sold [DATE…" at bounding box center [453, 315] width 192 height 577
click at [357, 252] on div "Comp H ( 0.53 miles) [STREET_ADDRESS] SDMLS # 240024705 22 $ 345,000 Sold [DATE…" at bounding box center [453, 315] width 192 height 577
click at [344, 267] on icon at bounding box center [350, 250] width 34 height 34
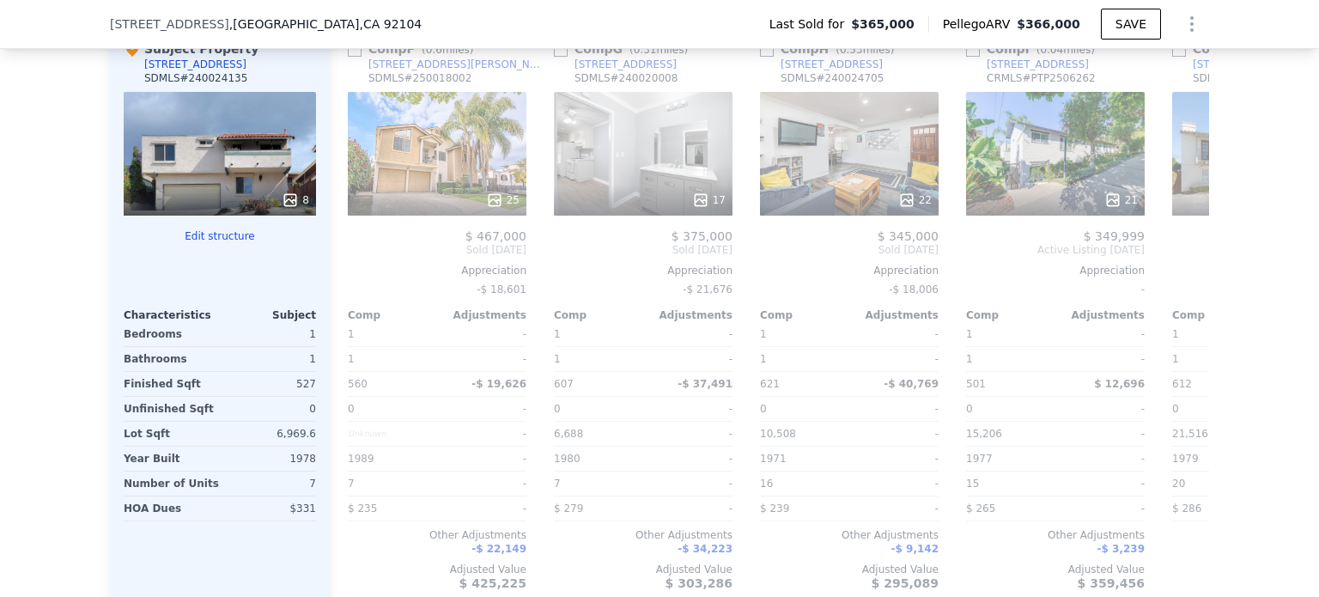
scroll to position [0, 1016]
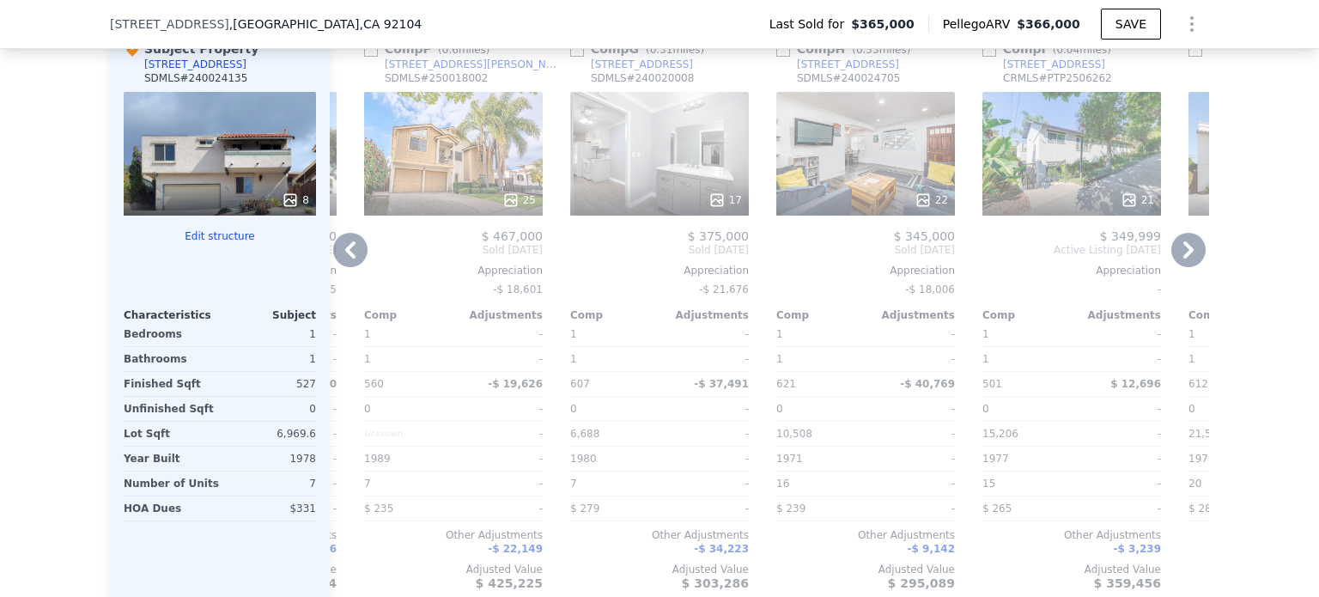
click at [344, 267] on icon at bounding box center [350, 250] width 34 height 34
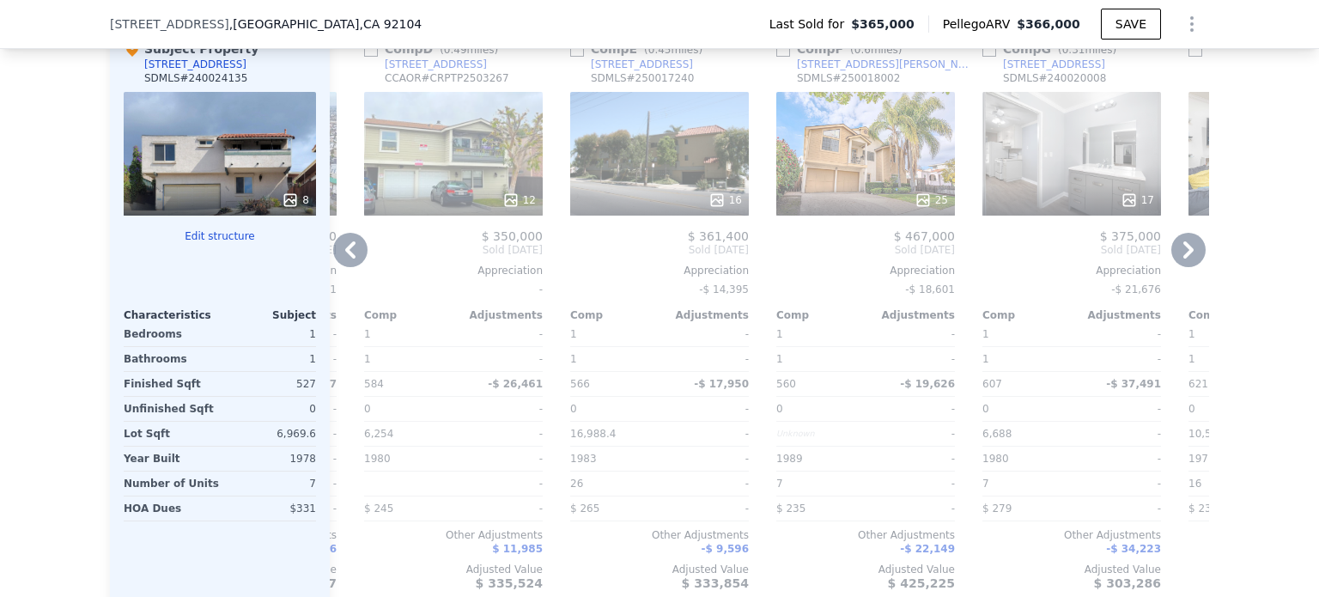
click at [344, 267] on icon at bounding box center [350, 250] width 34 height 34
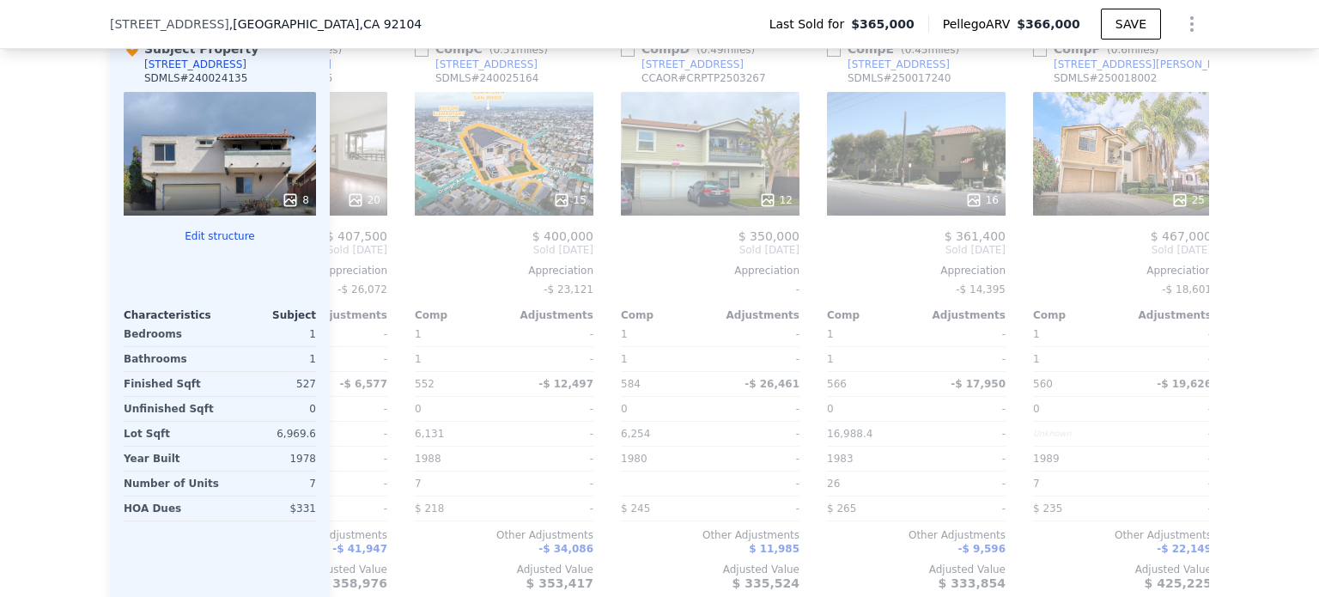
scroll to position [0, 192]
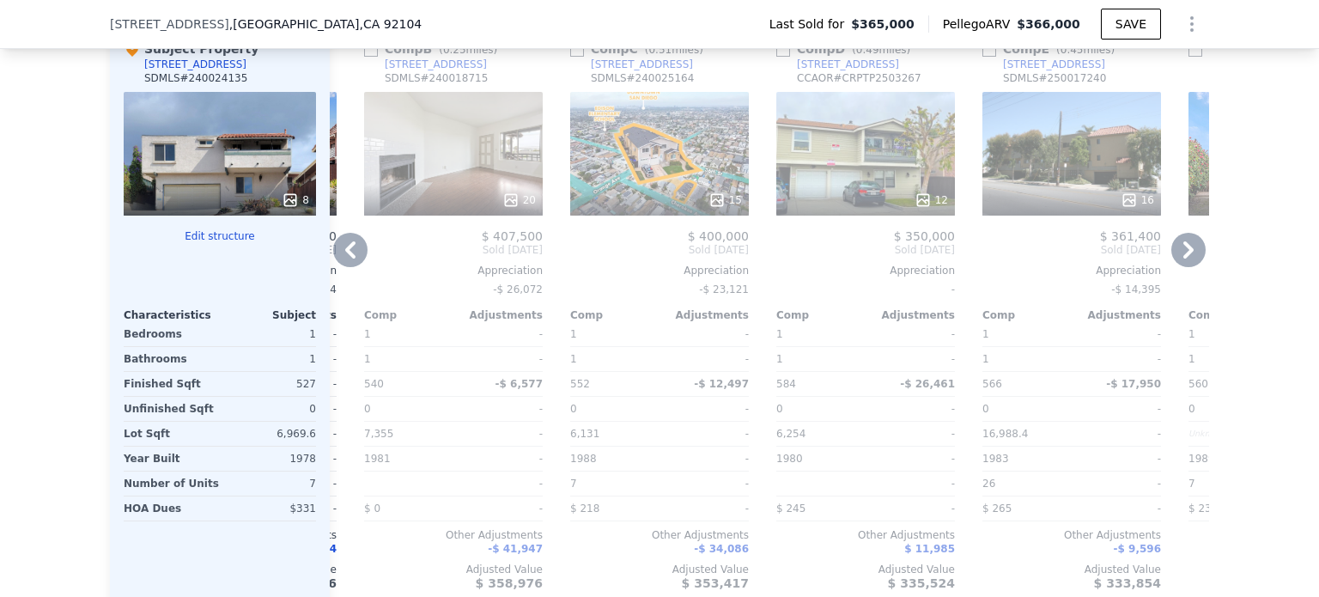
click at [861, 71] on div "[STREET_ADDRESS]" at bounding box center [848, 65] width 102 height 14
click at [343, 267] on icon at bounding box center [350, 250] width 34 height 34
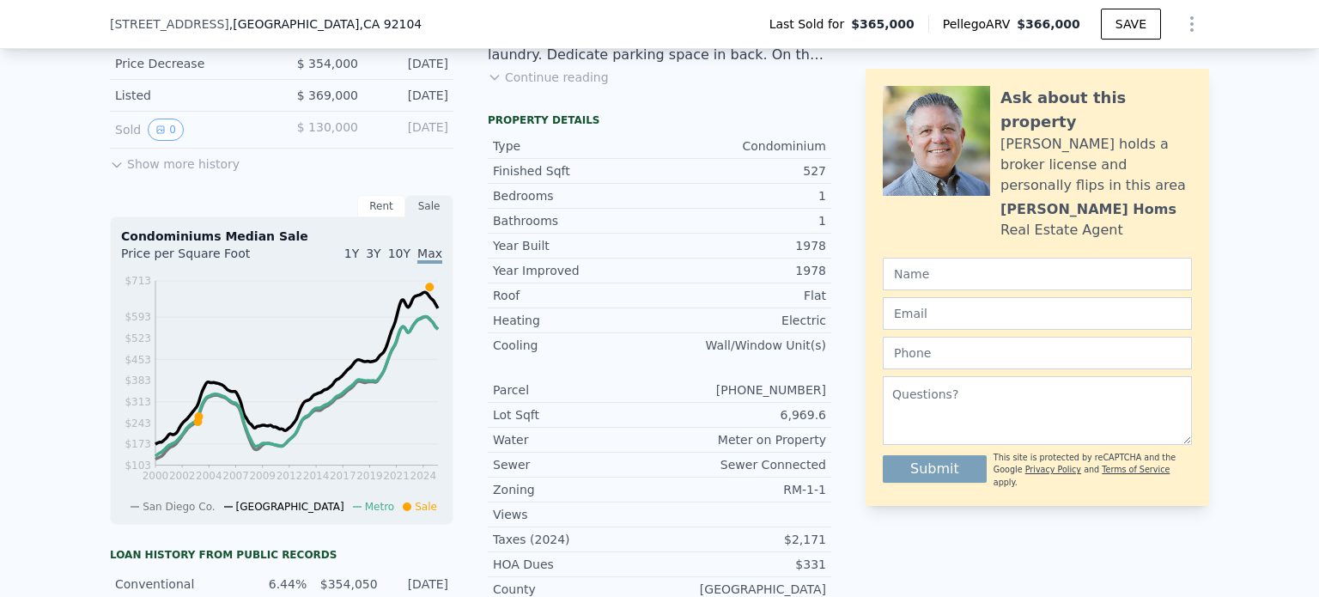
scroll to position [0, 0]
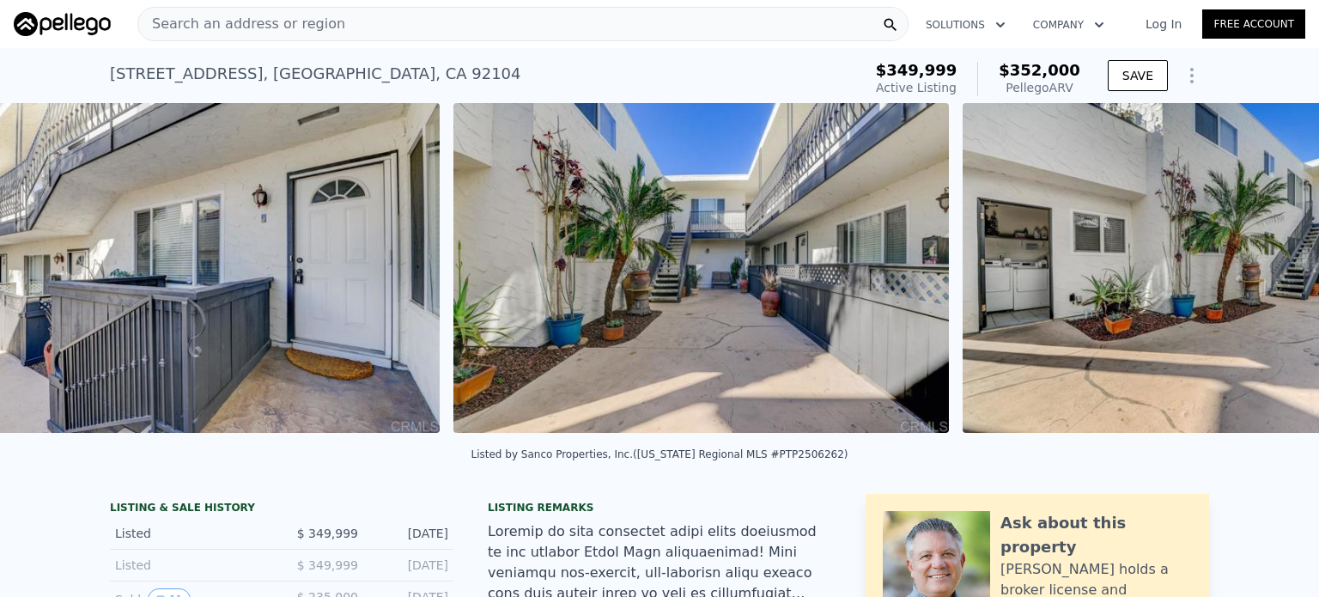
scroll to position [0, 8911]
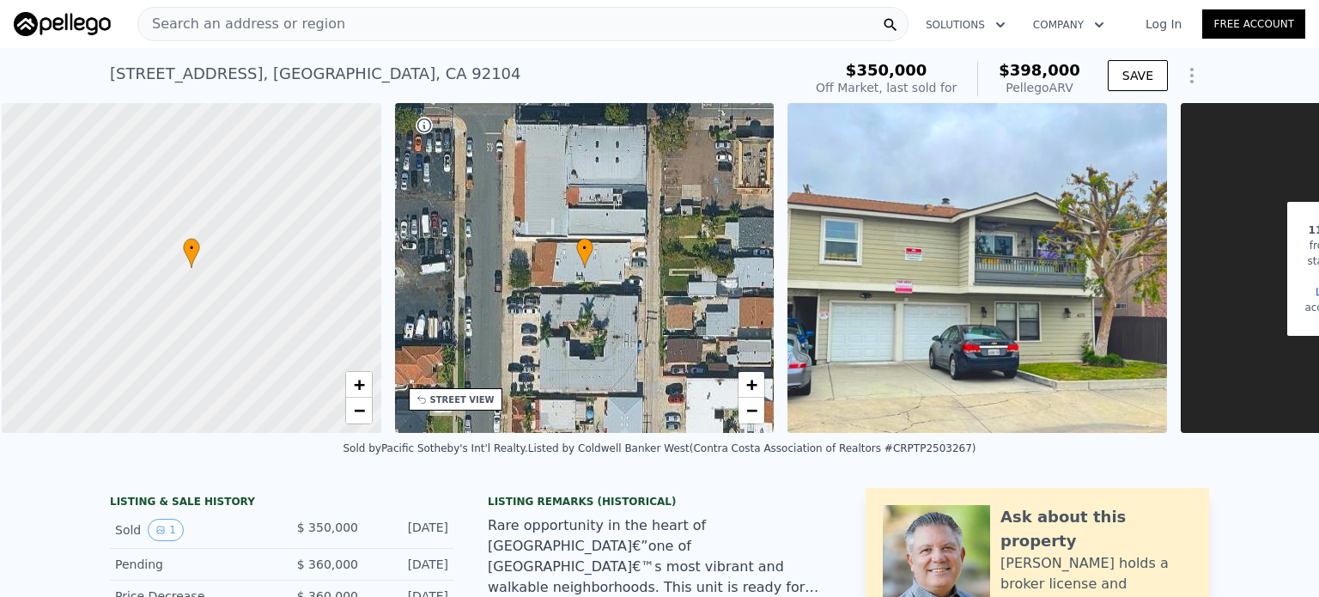
scroll to position [0, 7]
